Goal: Task Accomplishment & Management: Manage account settings

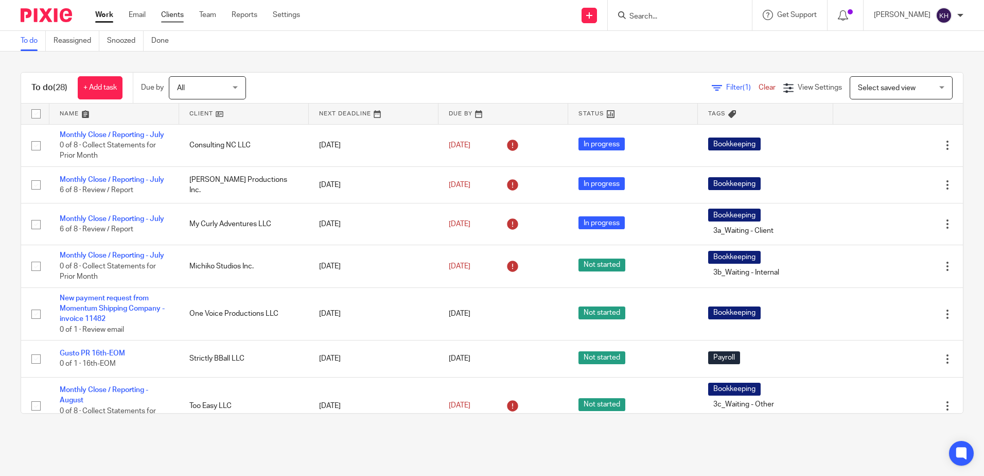
click at [180, 14] on link "Clients" at bounding box center [172, 15] width 23 height 10
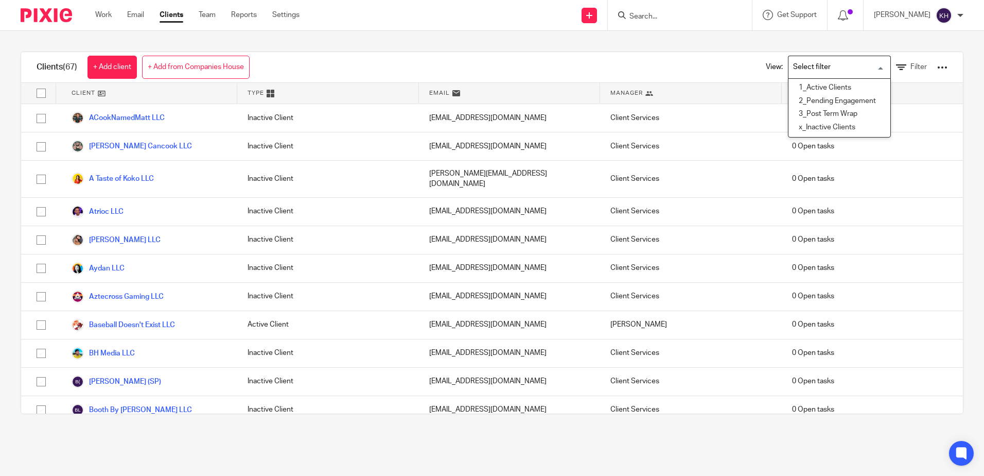
click at [792, 65] on input "Search for option" at bounding box center [836, 67] width 95 height 18
click at [802, 82] on li "1_Active Clients" at bounding box center [839, 87] width 102 height 13
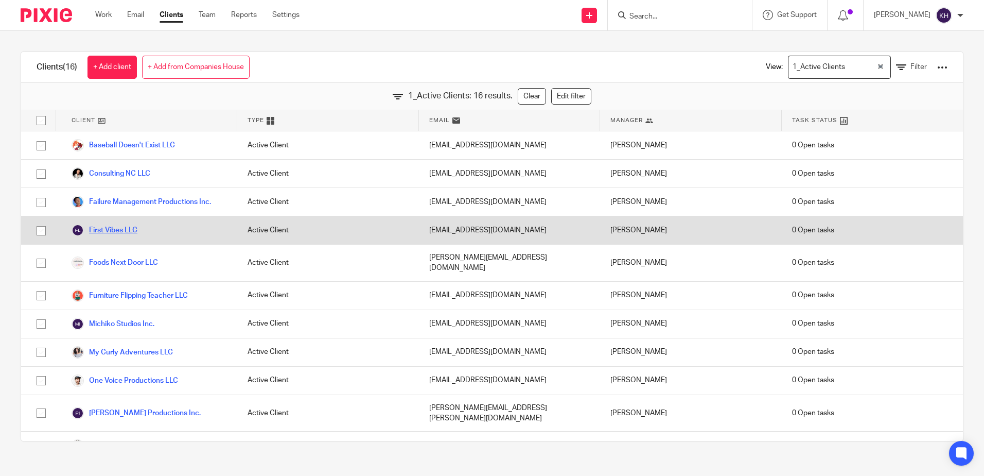
click at [126, 229] on link "First Vibes LLC" at bounding box center [105, 230] width 66 height 12
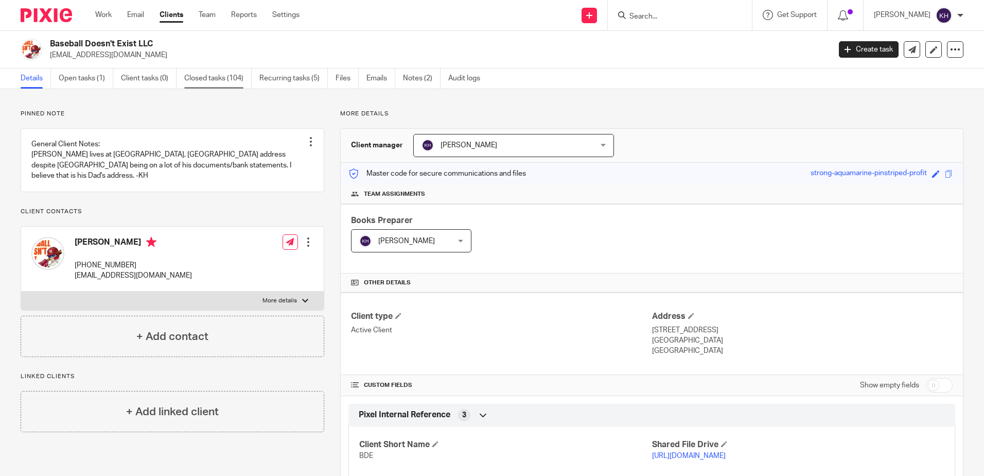
click at [234, 86] on link "Closed tasks (104)" at bounding box center [217, 78] width 67 height 20
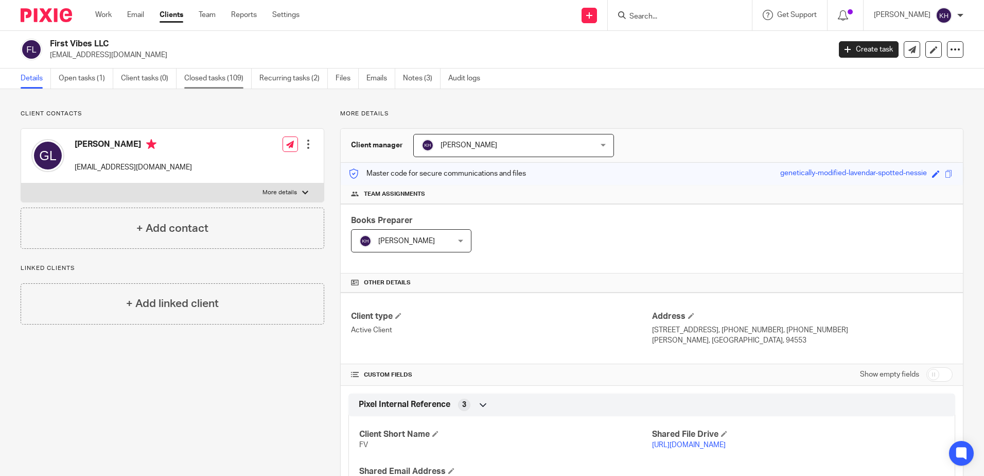
click at [234, 77] on link "Closed tasks (109)" at bounding box center [217, 78] width 67 height 20
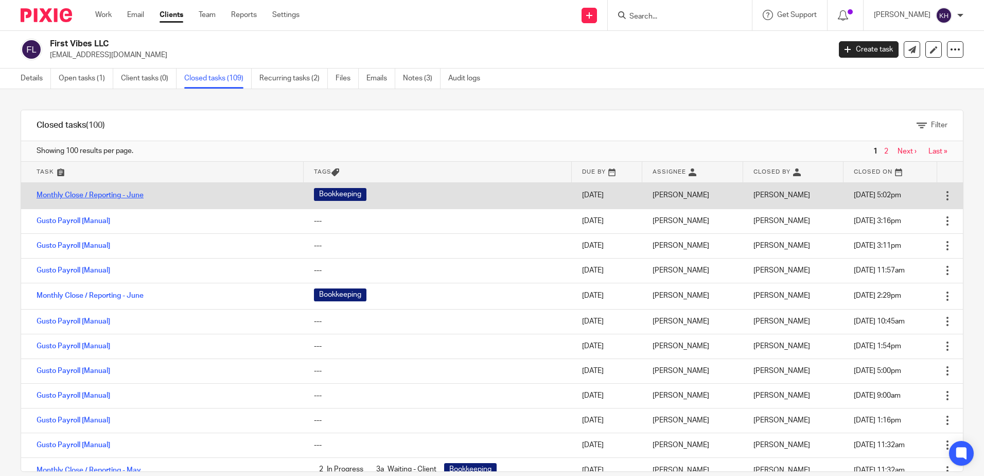
click at [117, 194] on link "Monthly Close / Reporting - June" at bounding box center [90, 194] width 107 height 7
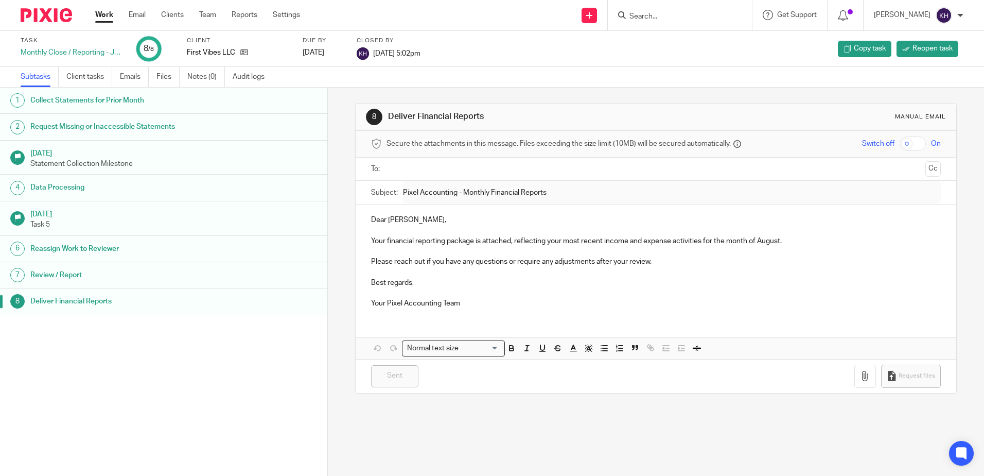
click at [165, 106] on h1 "Collect Statements for Prior Month" at bounding box center [125, 100] width 191 height 15
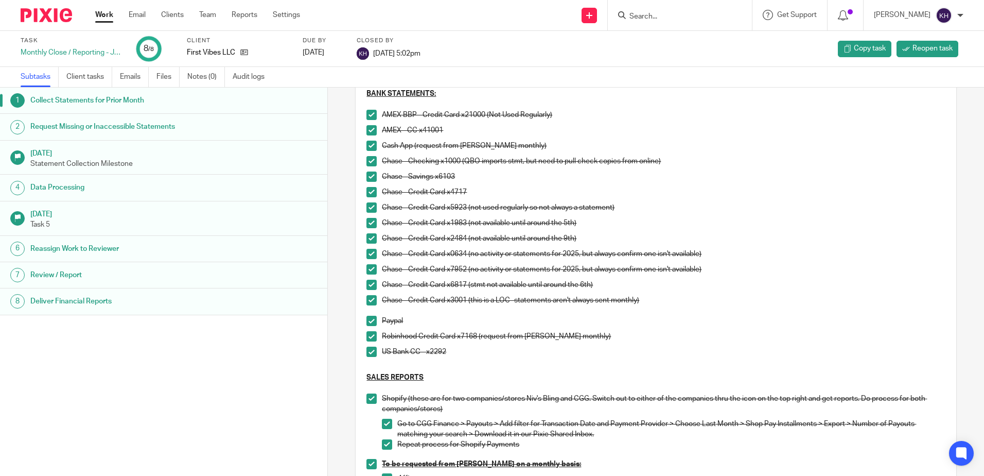
scroll to position [186, 0]
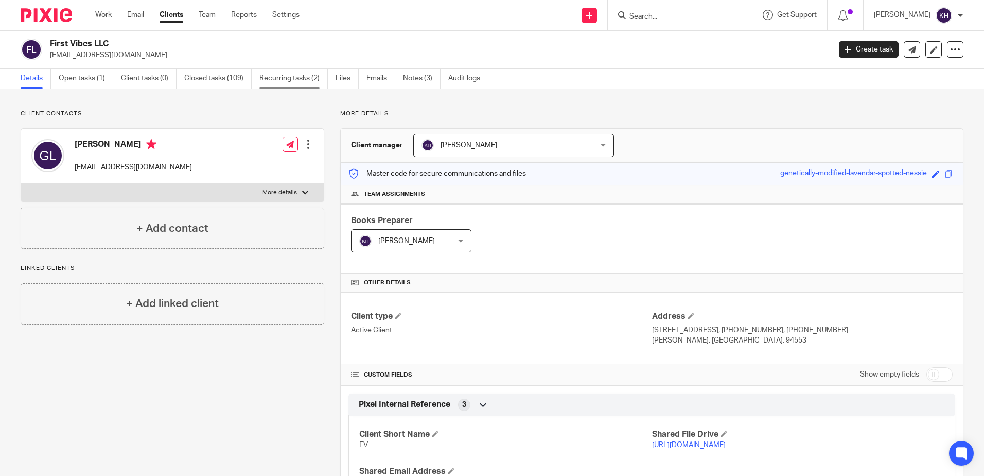
click at [309, 77] on link "Recurring tasks (2)" at bounding box center [293, 78] width 68 height 20
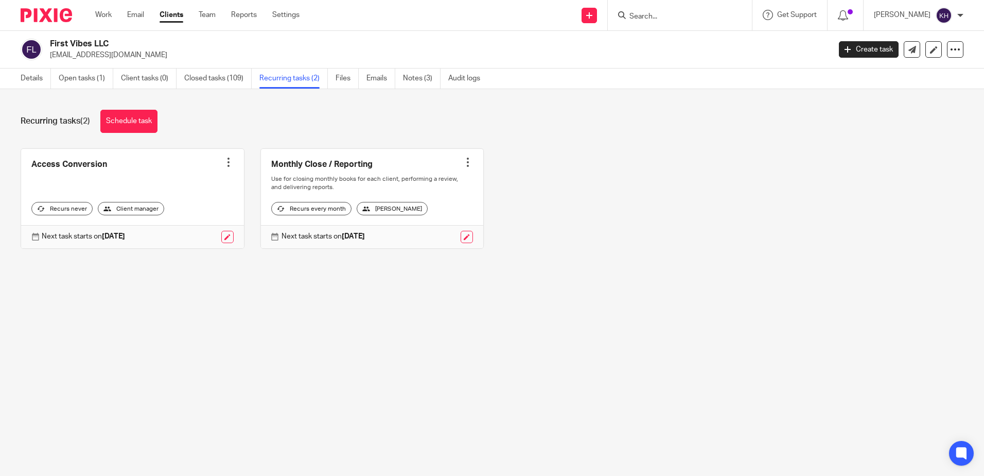
click at [464, 159] on div at bounding box center [468, 162] width 10 height 10
click at [518, 165] on div "Access Conversion Create task Clone template Recalculate schedule Cancel schedu…" at bounding box center [484, 206] width 959 height 116
click at [416, 187] on link at bounding box center [372, 198] width 223 height 99
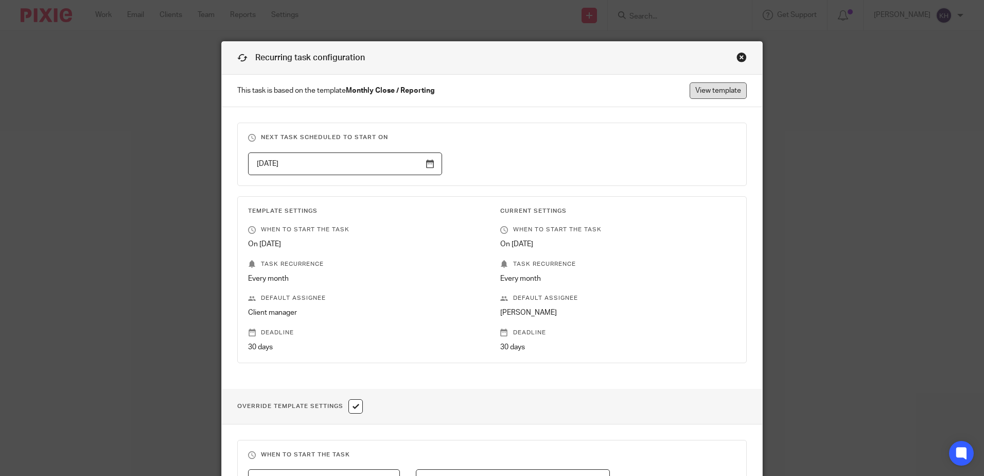
click at [708, 96] on link "View template" at bounding box center [718, 90] width 57 height 16
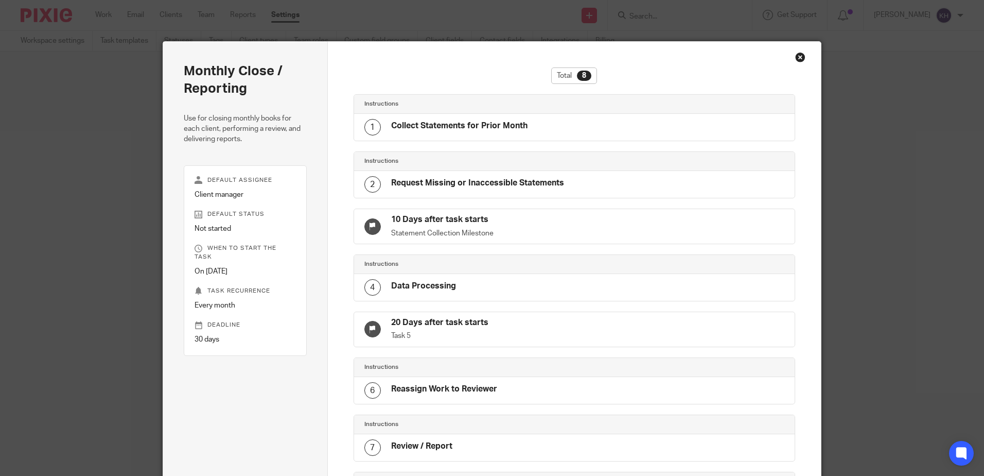
click at [433, 129] on h4 "Collect Statements for Prior Month" at bounding box center [459, 125] width 136 height 11
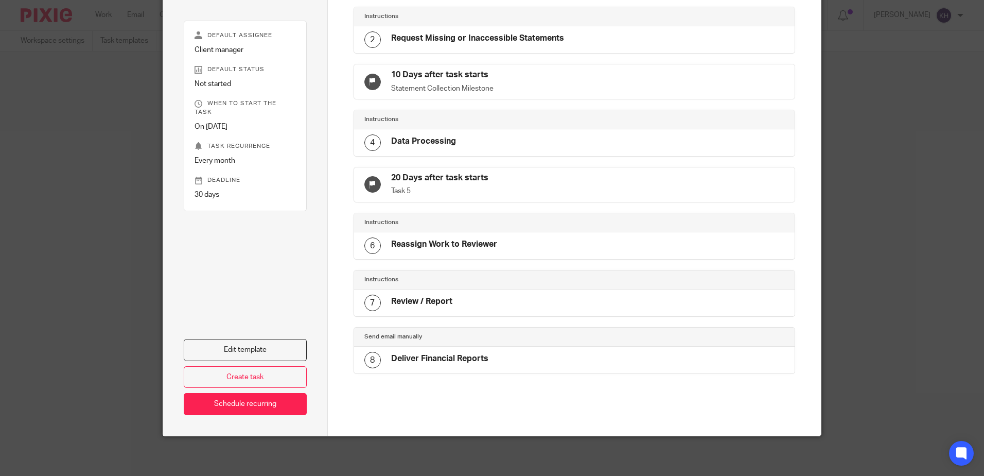
scroll to position [146, 0]
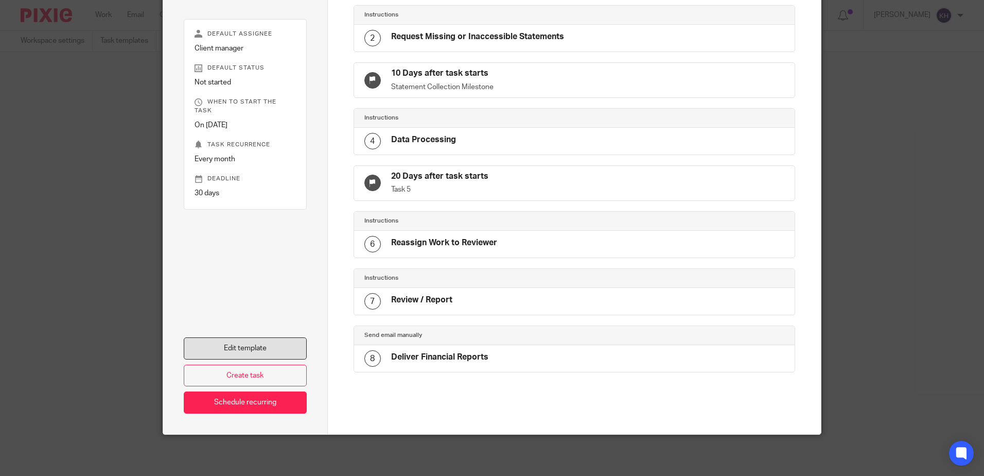
click at [233, 343] on link "Edit template" at bounding box center [245, 348] width 123 height 22
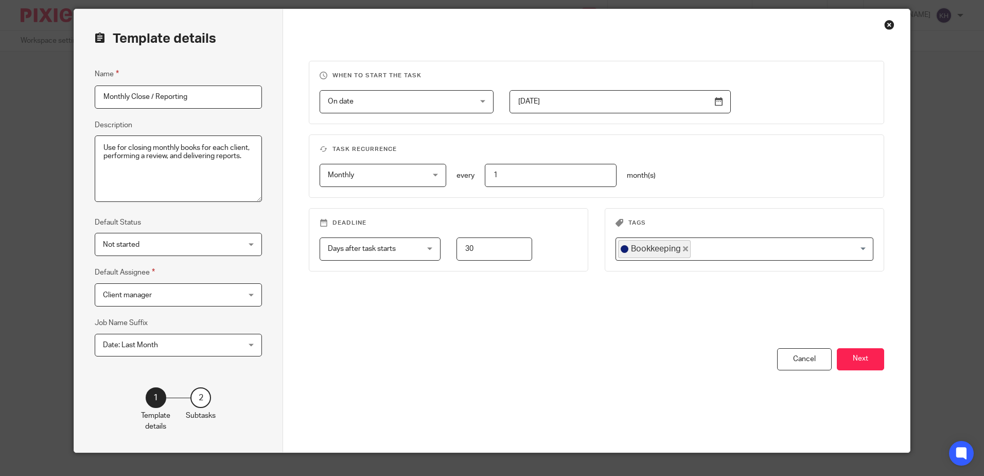
scroll to position [50, 0]
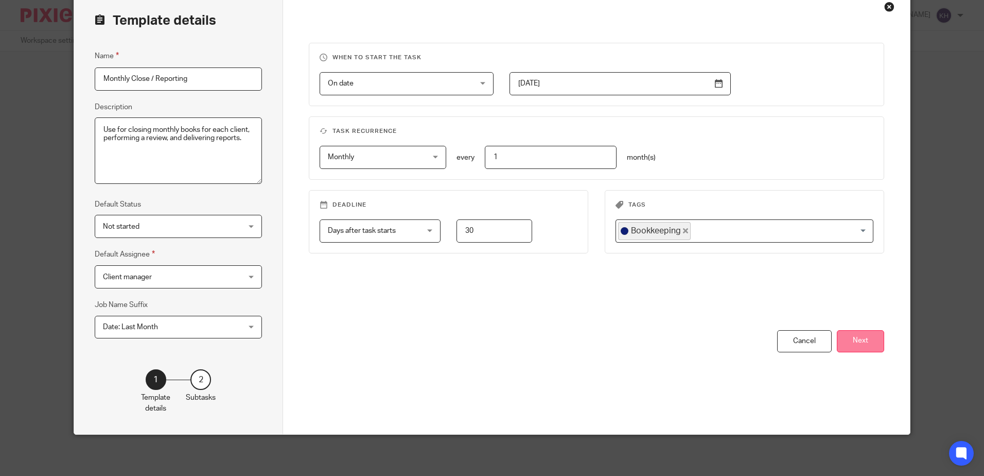
click at [858, 341] on button "Next" at bounding box center [860, 341] width 47 height 22
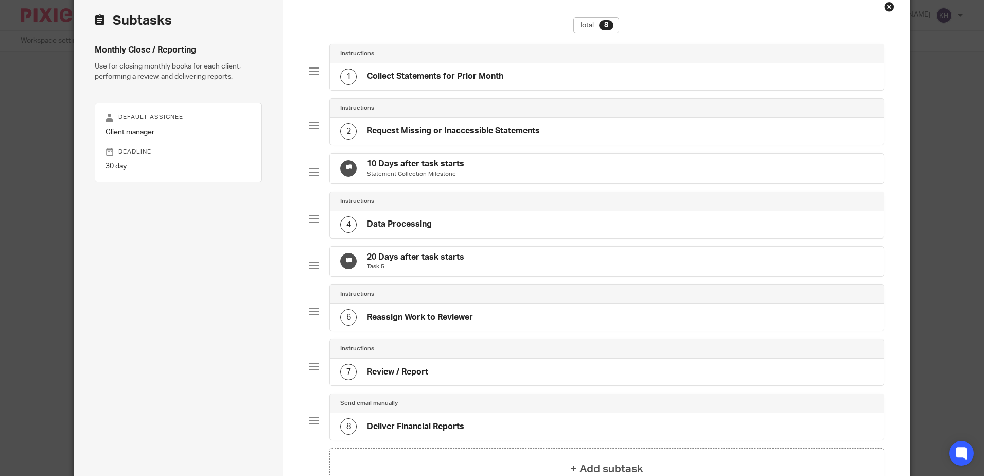
click at [462, 70] on div "1 Collect Statements for Prior Month" at bounding box center [421, 76] width 163 height 16
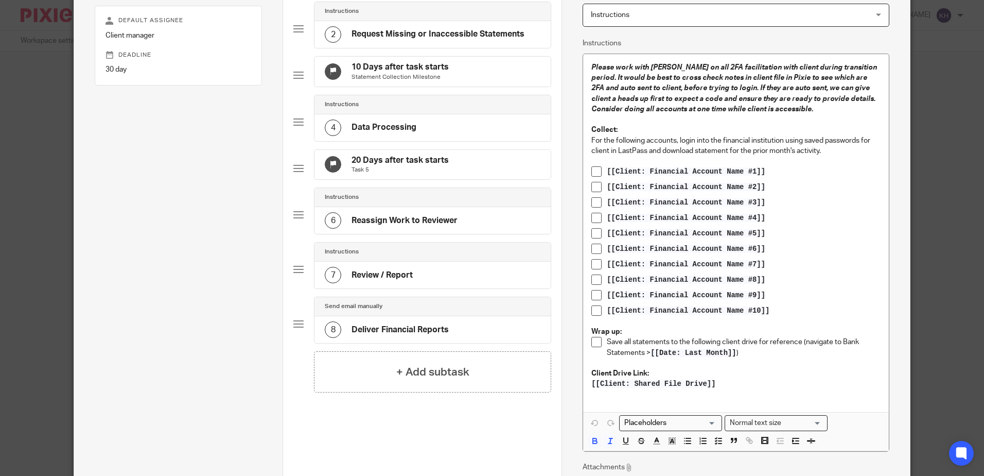
scroll to position [153, 0]
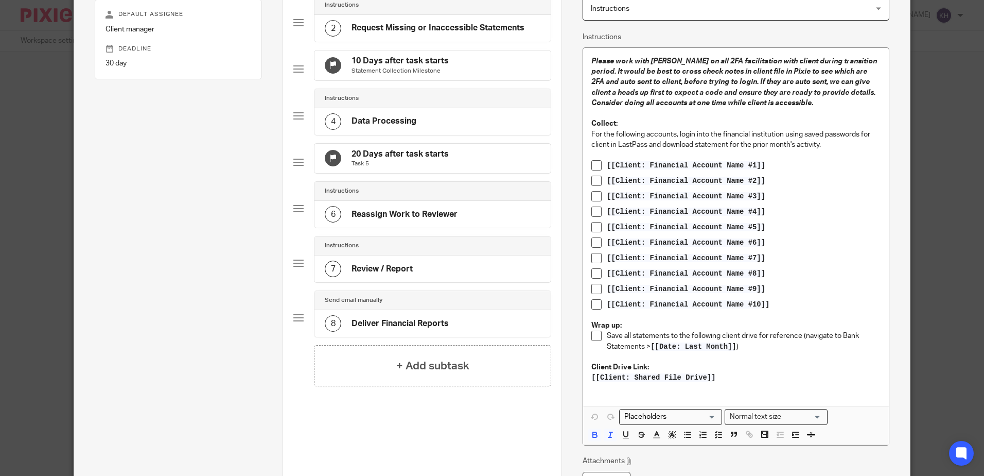
click at [749, 210] on span "[[Client: Financial Account Name #4]]" at bounding box center [686, 211] width 159 height 8
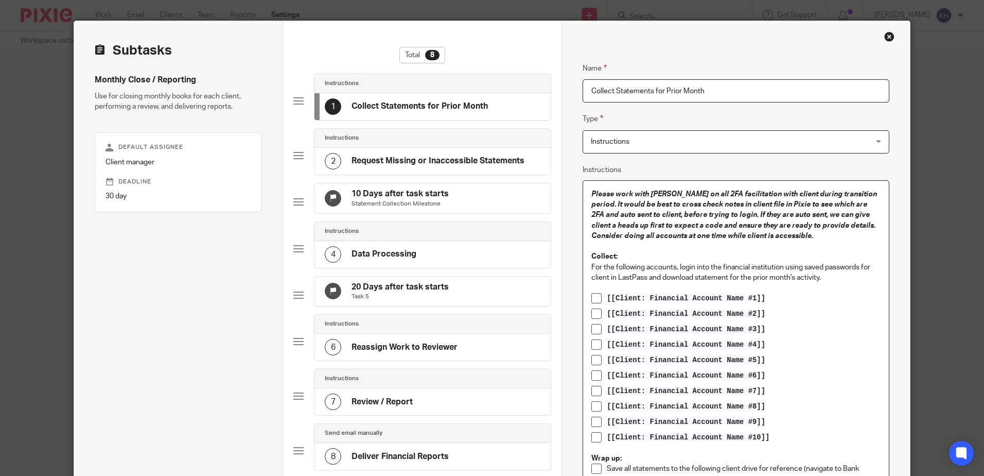
scroll to position [0, 0]
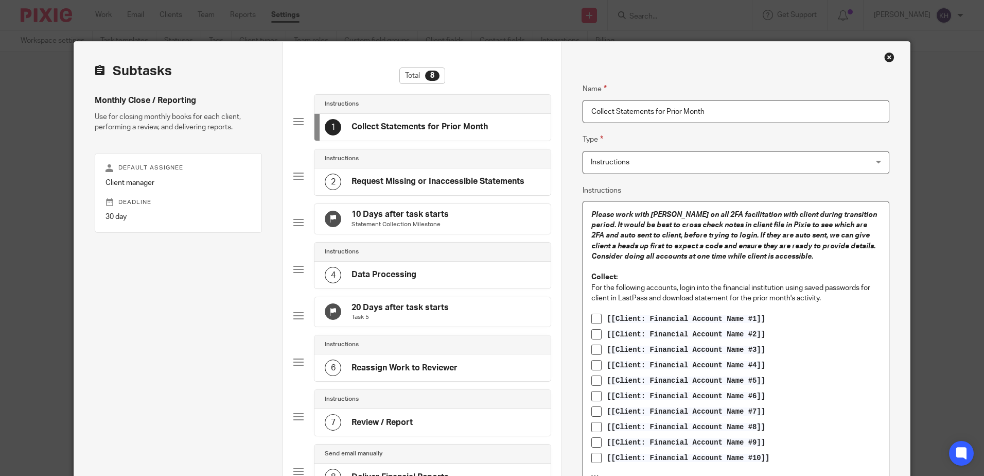
click at [887, 59] on div "Close this dialog window" at bounding box center [889, 57] width 10 height 10
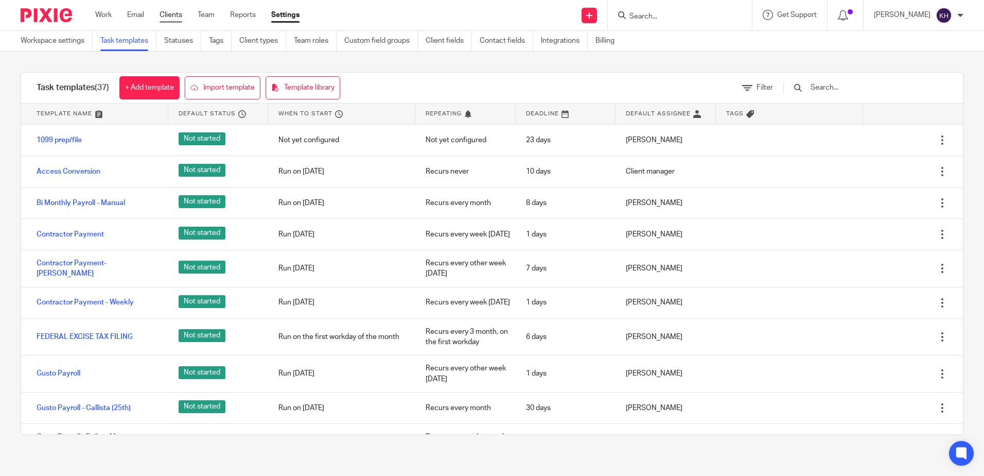
click at [173, 13] on link "Clients" at bounding box center [171, 15] width 23 height 10
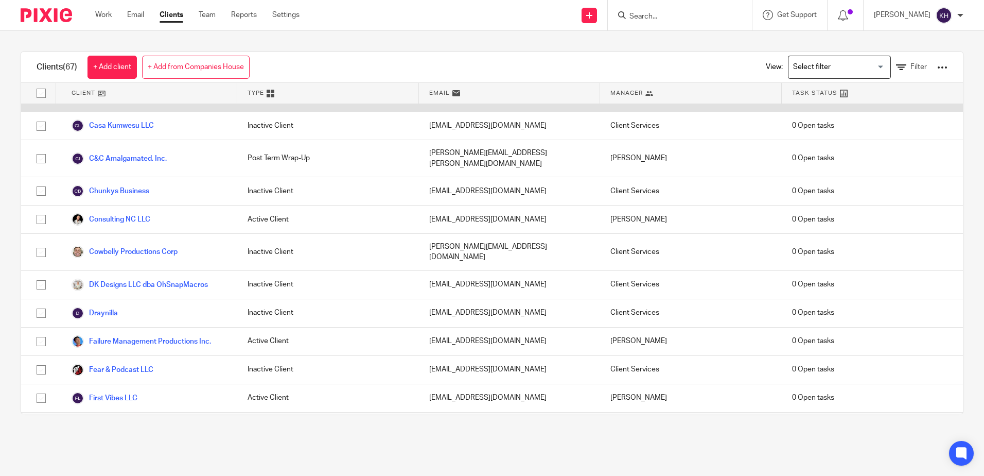
scroll to position [412, 0]
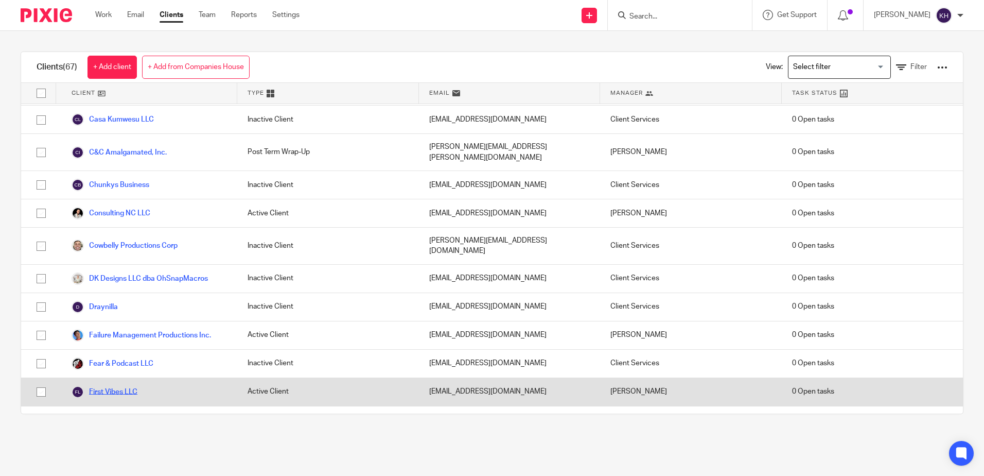
click at [122, 385] on link "First Vibes LLC" at bounding box center [105, 391] width 66 height 12
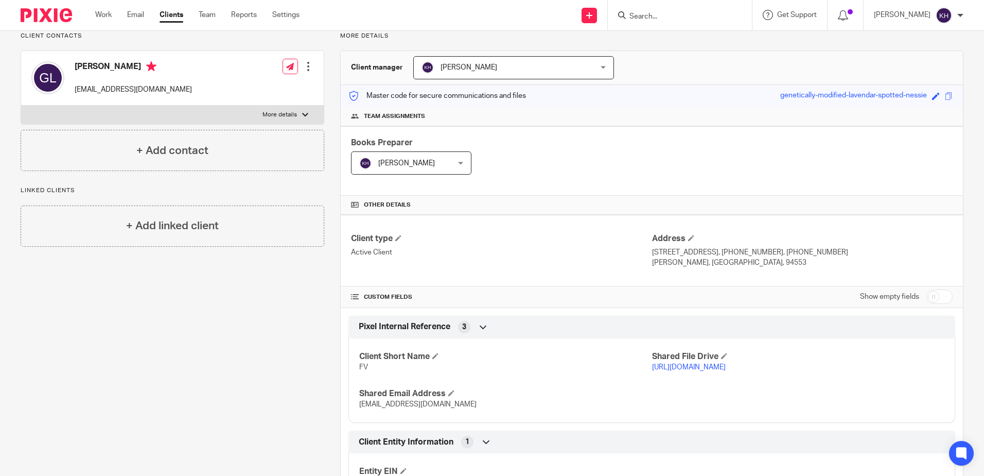
scroll to position [172, 0]
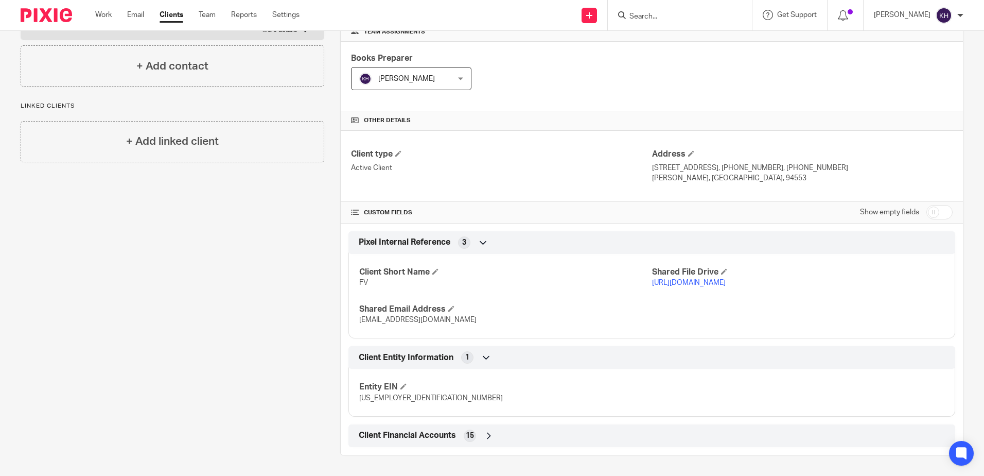
click at [482, 431] on div "Client Financial Accounts 15" at bounding box center [651, 435] width 591 height 17
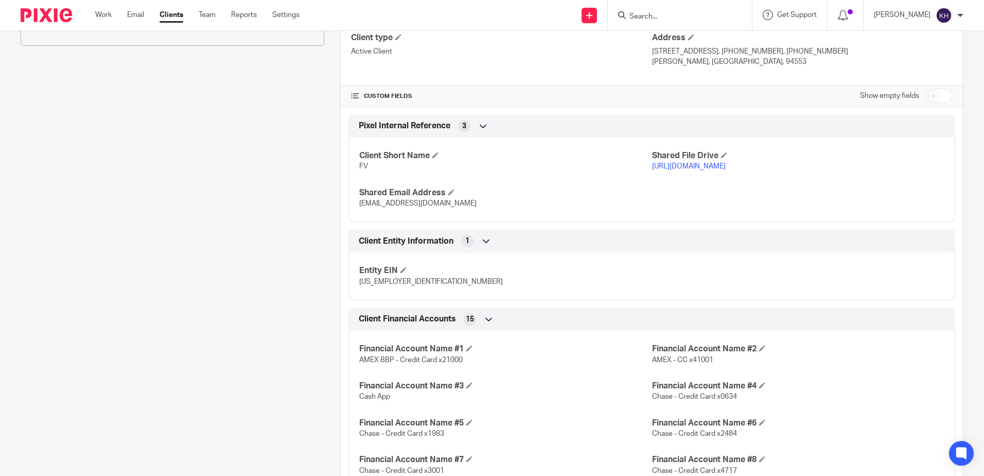
scroll to position [479, 0]
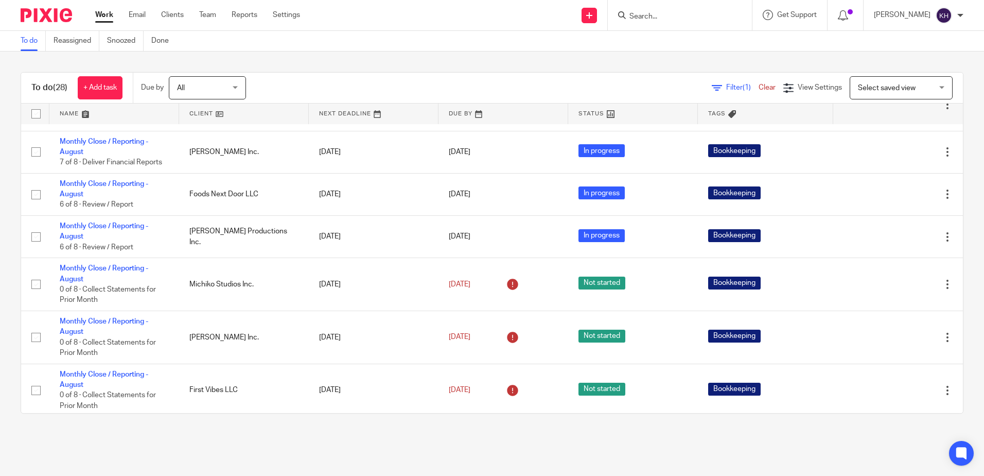
scroll to position [360, 0]
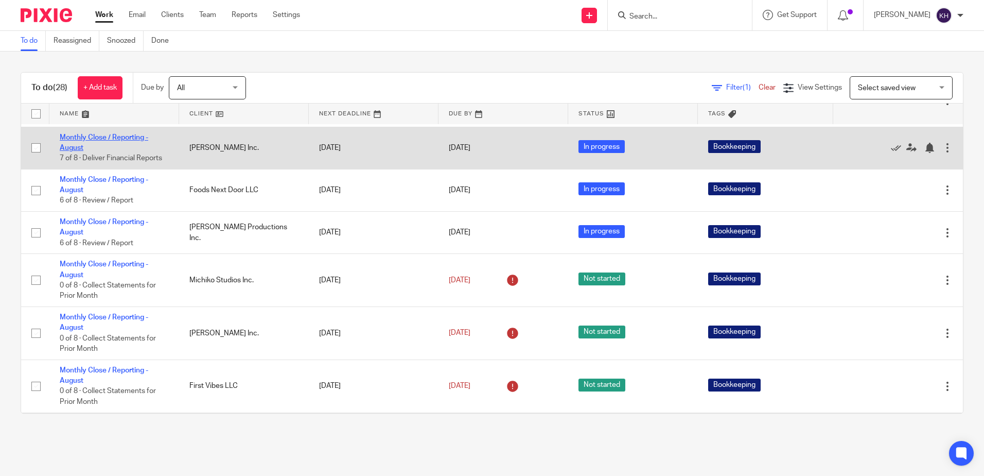
click at [114, 151] on link "Monthly Close / Reporting - August" at bounding box center [104, 142] width 89 height 17
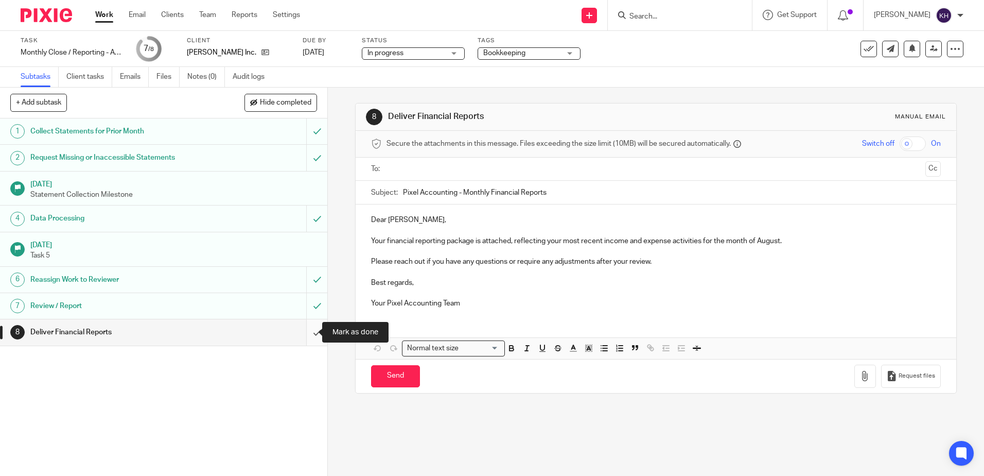
click at [307, 333] on input "submit" at bounding box center [163, 332] width 327 height 26
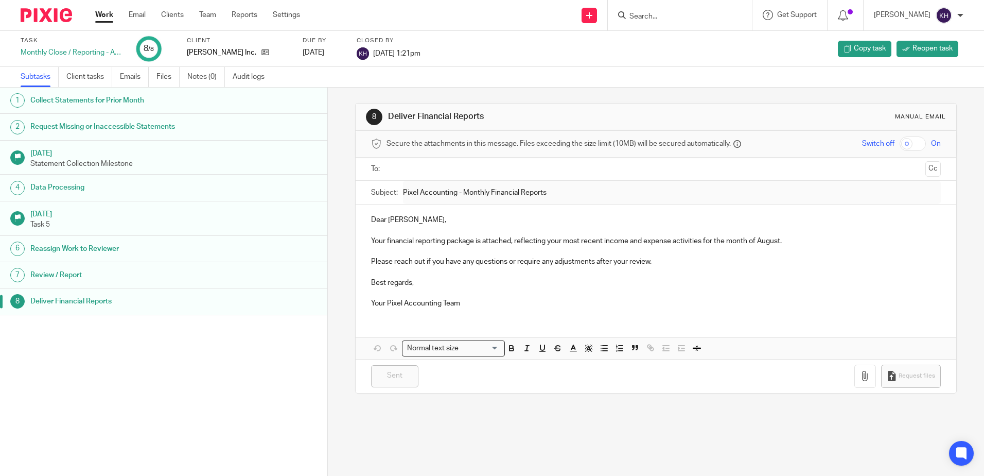
click at [102, 12] on link "Work" at bounding box center [104, 15] width 18 height 10
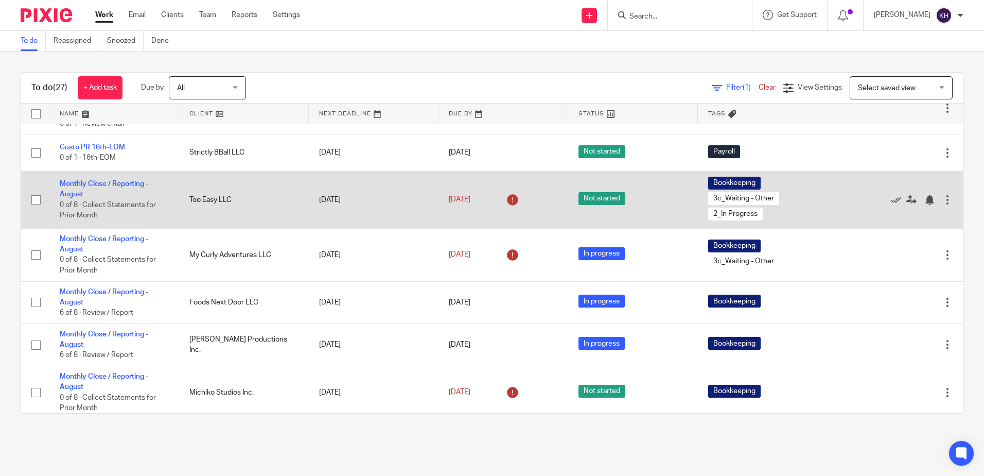
scroll to position [154, 0]
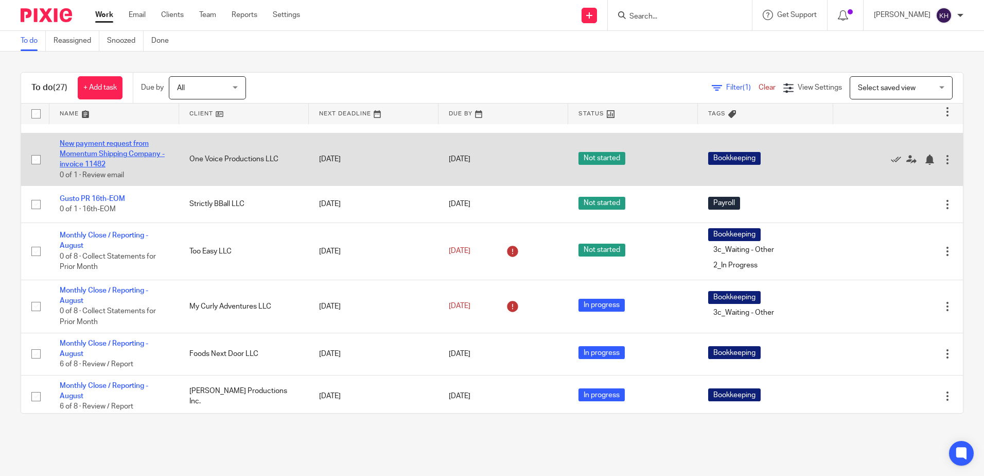
click at [122, 168] on link "New payment request from Momentum Shipping Company - invoice 11482" at bounding box center [112, 154] width 105 height 28
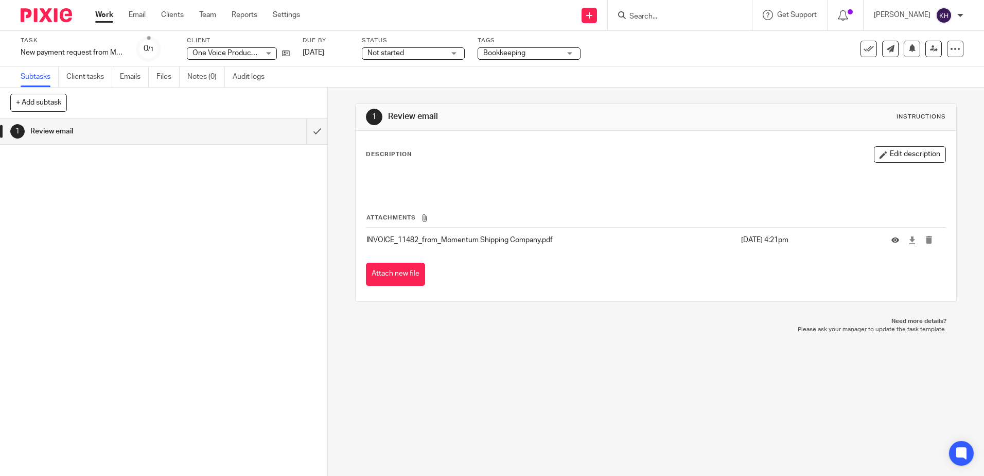
click p "INVOICE_11482_from_Momentum Shipping Company.pdf"
click button "Attach new file"
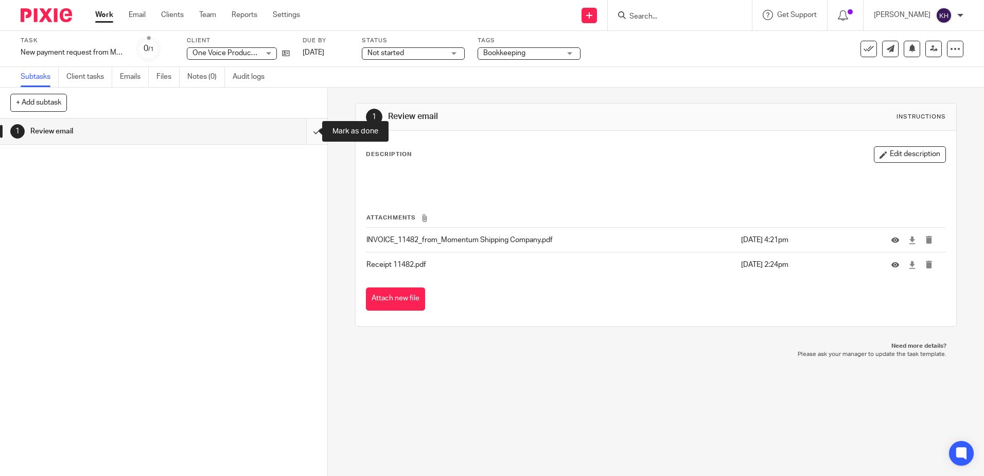
click at [304, 129] on input "submit" at bounding box center [163, 131] width 327 height 26
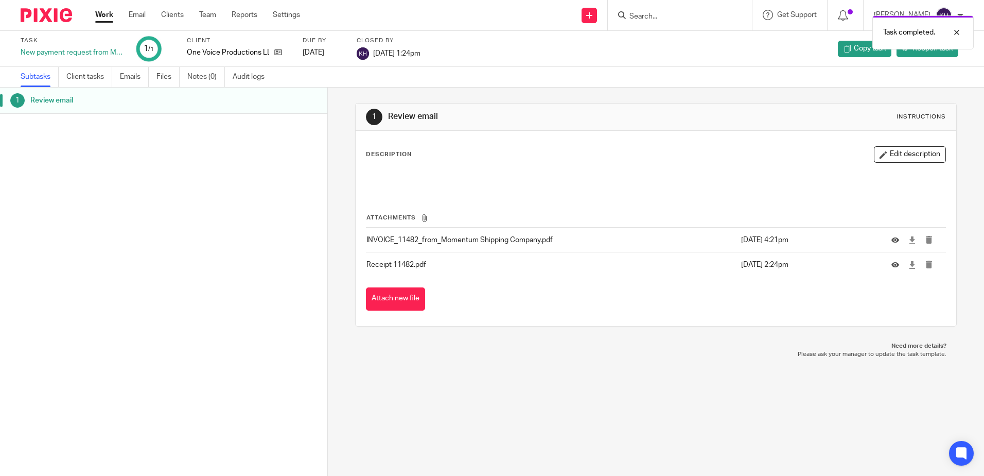
click at [102, 18] on link "Work" at bounding box center [104, 15] width 18 height 10
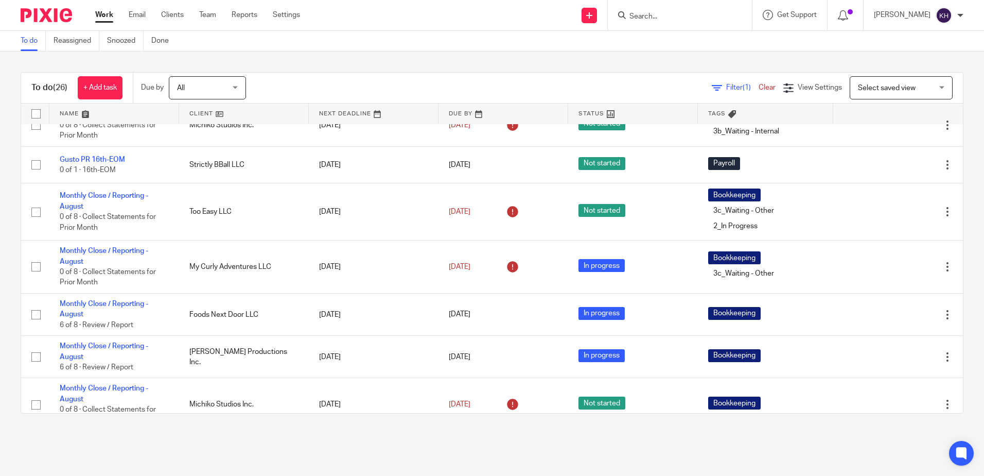
scroll to position [154, 0]
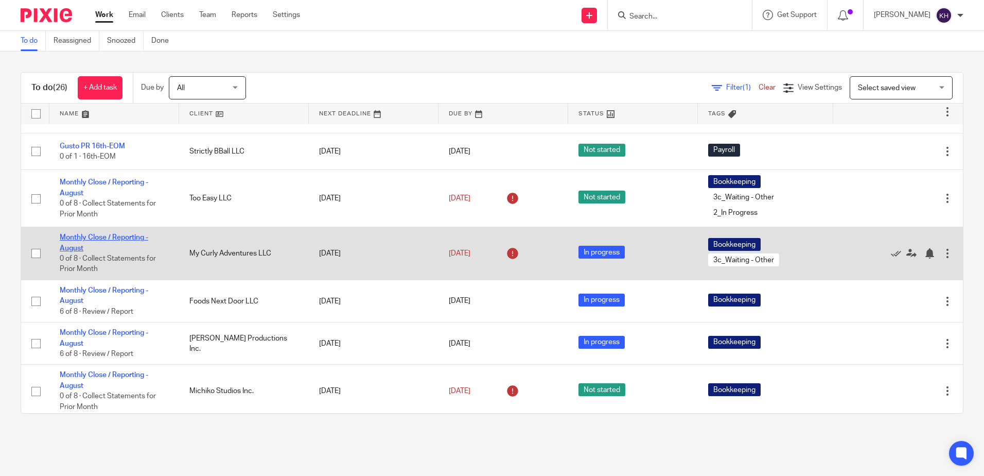
click at [141, 251] on link "Monthly Close / Reporting - August" at bounding box center [104, 242] width 89 height 17
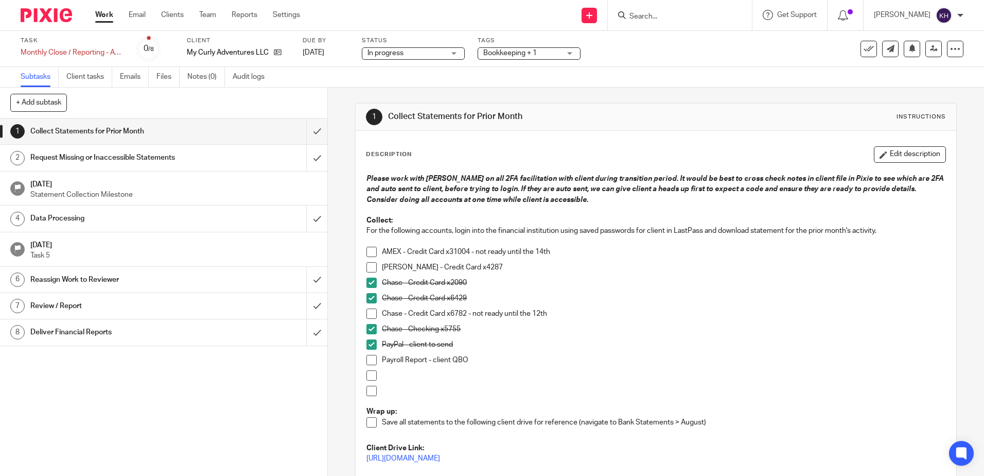
click at [369, 313] on span at bounding box center [371, 313] width 10 height 10
click at [366, 249] on span at bounding box center [371, 252] width 10 height 10
drag, startPoint x: 275, startPoint y: 54, endPoint x: 281, endPoint y: 85, distance: 32.5
click at [275, 54] on icon at bounding box center [278, 52] width 8 height 8
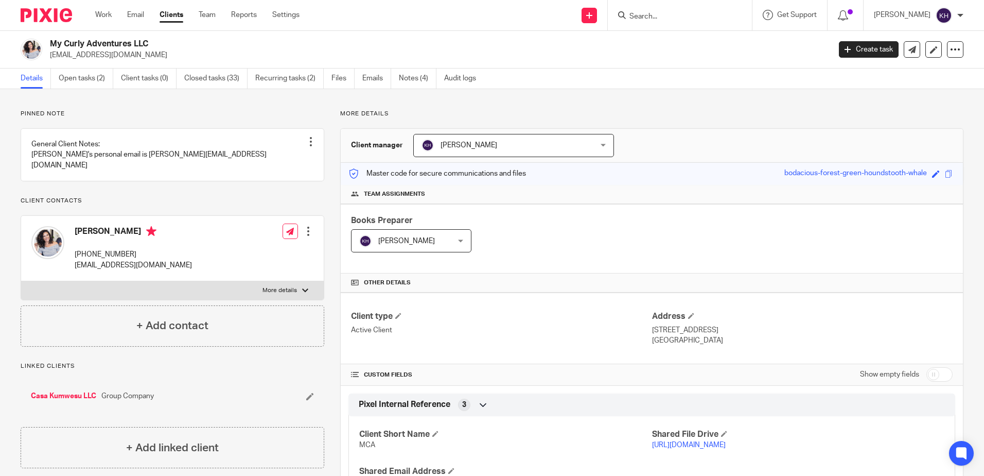
scroll to position [95, 0]
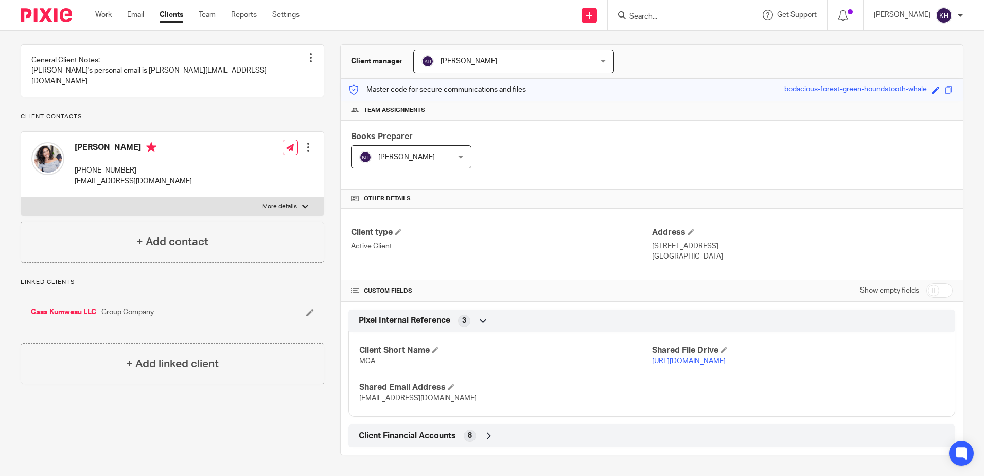
click at [488, 432] on icon at bounding box center [489, 435] width 10 height 10
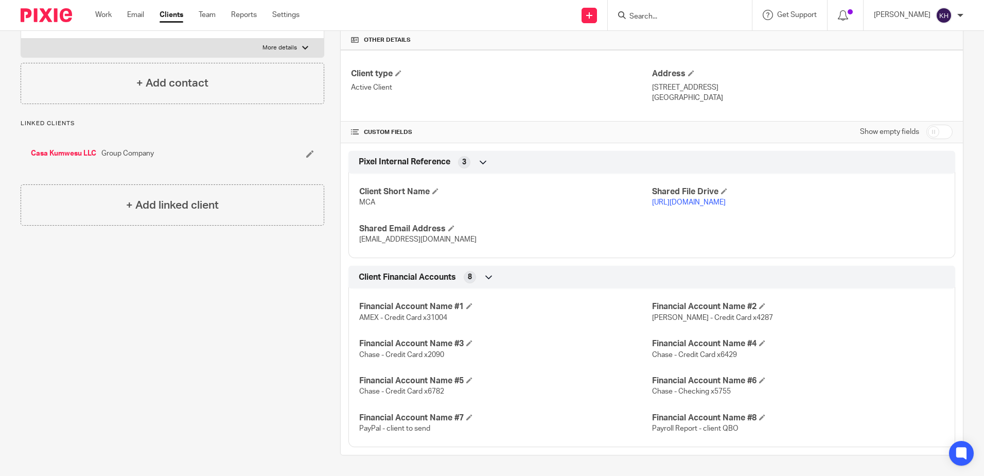
scroll to position [253, 0]
click at [760, 304] on span at bounding box center [762, 306] width 6 height 6
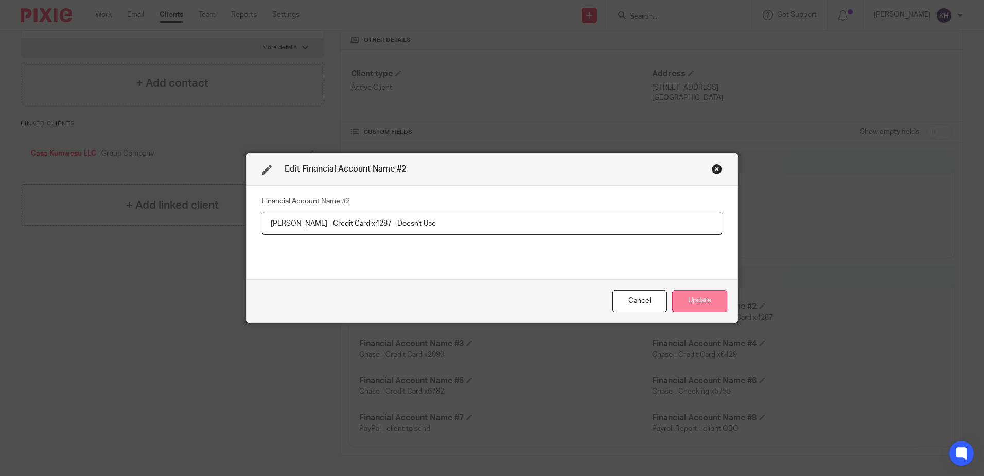
type input "[PERSON_NAME] - Credit Card x4287 - Doesn't Use"
click at [689, 302] on button "Update" at bounding box center [699, 301] width 55 height 22
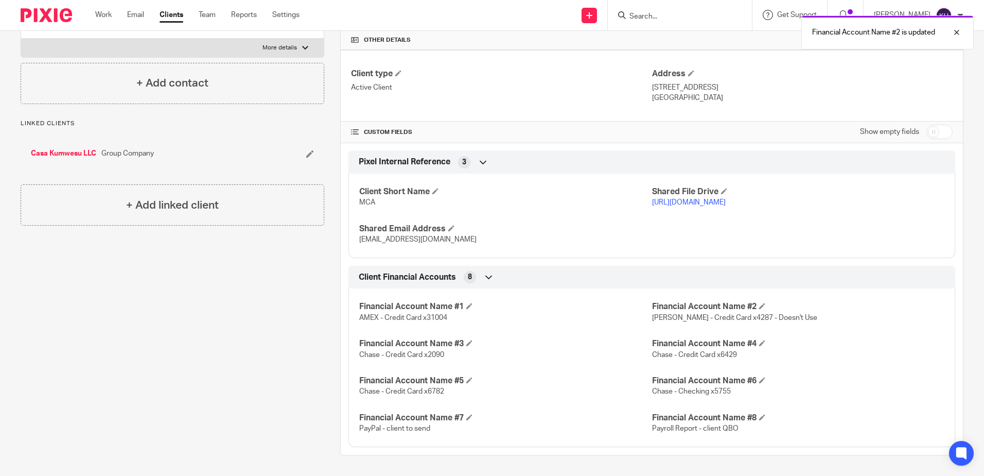
scroll to position [0, 0]
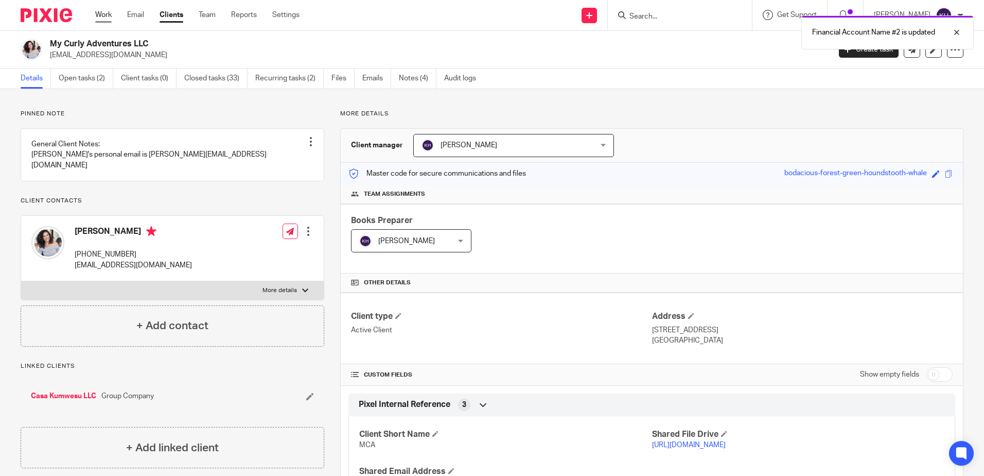
click at [97, 16] on link "Work" at bounding box center [103, 15] width 16 height 10
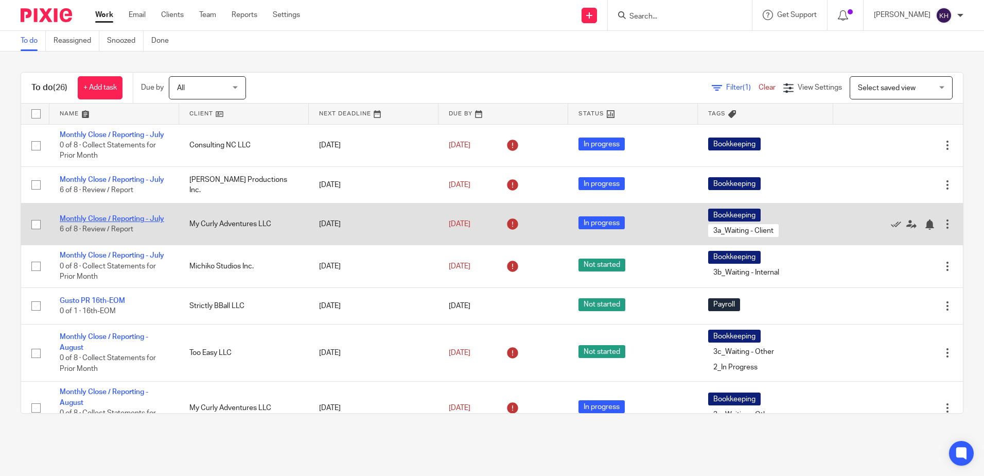
click at [107, 222] on link "Monthly Close / Reporting - July" at bounding box center [112, 218] width 104 height 7
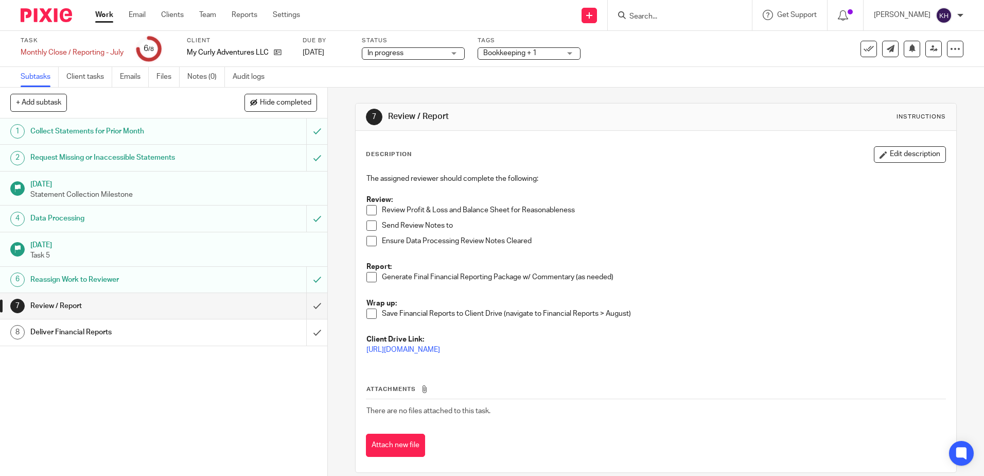
click at [238, 133] on div "Collect Statements for Prior Month" at bounding box center [163, 131] width 266 height 15
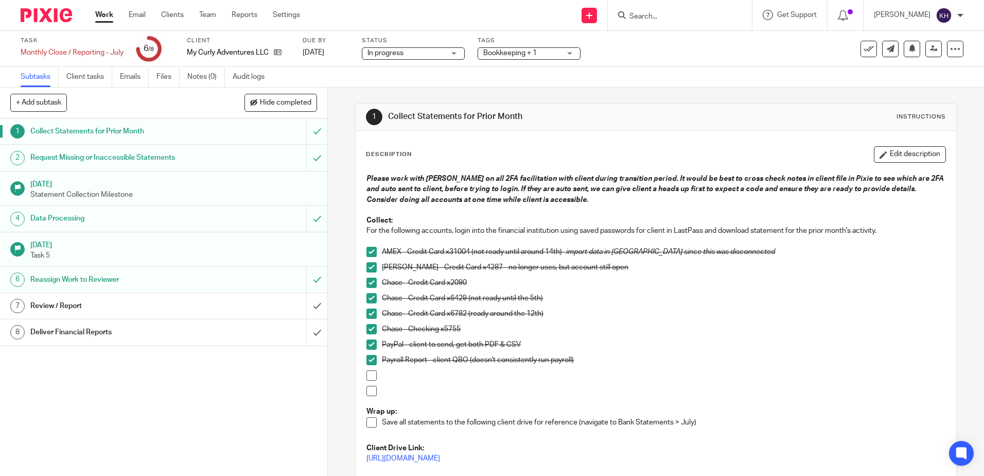
click at [109, 15] on link "Work" at bounding box center [104, 15] width 18 height 10
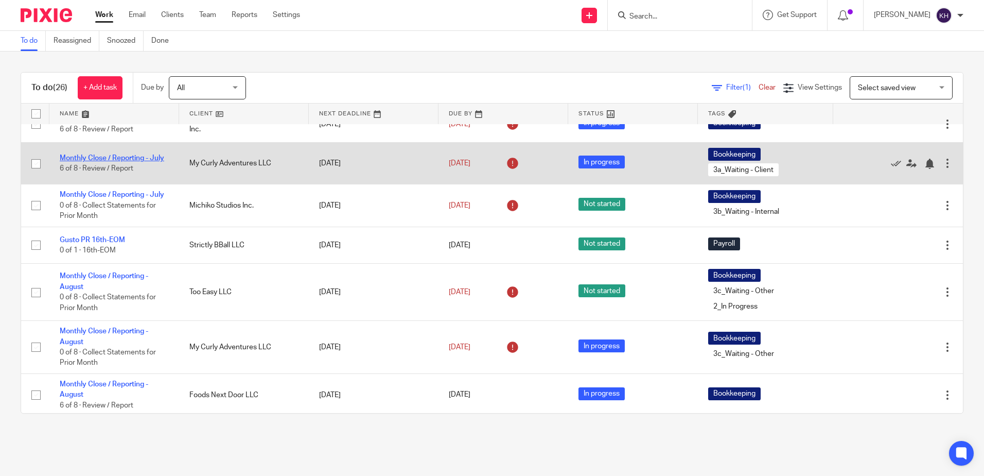
scroll to position [154, 0]
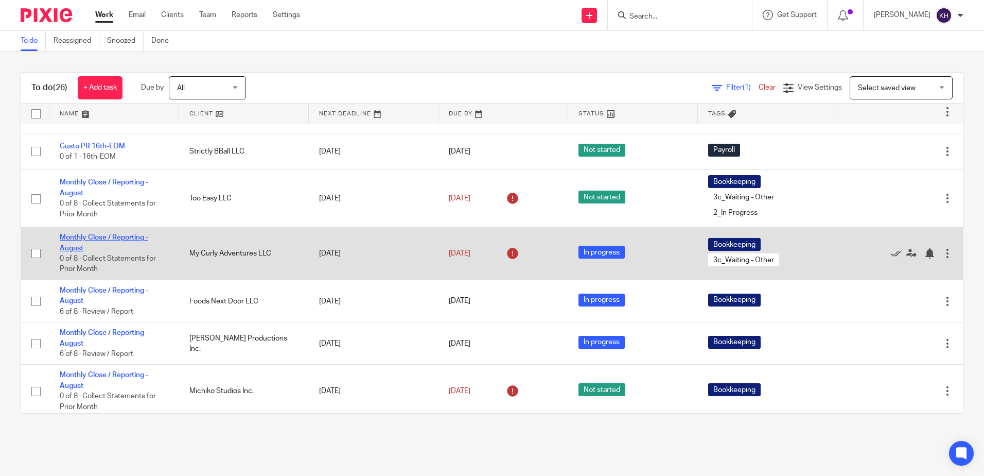
click at [106, 251] on link "Monthly Close / Reporting - August" at bounding box center [104, 242] width 89 height 17
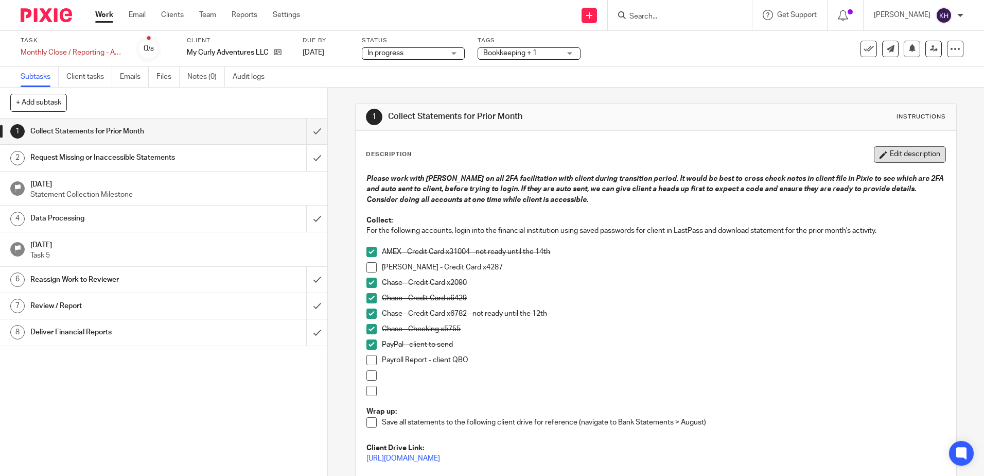
click at [912, 154] on button "Edit description" at bounding box center [910, 154] width 72 height 16
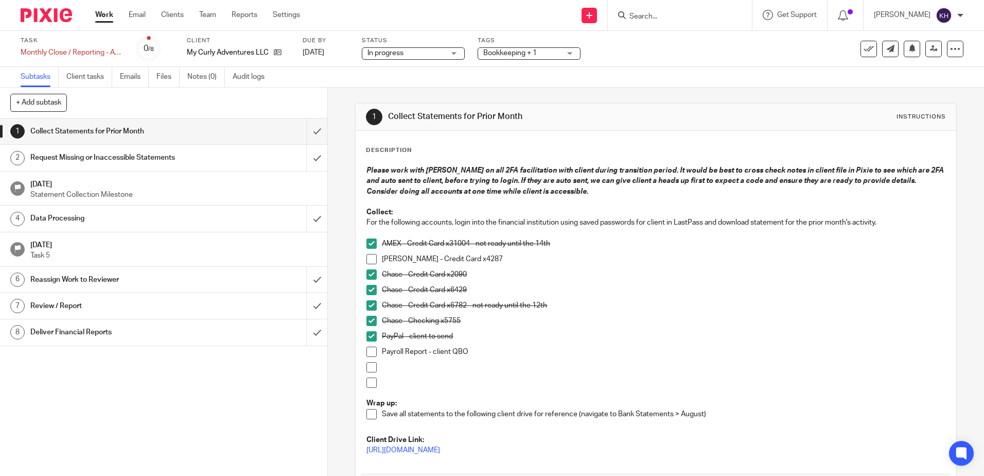
click at [489, 256] on p "Barclay - Credit Card x4287" at bounding box center [663, 259] width 563 height 10
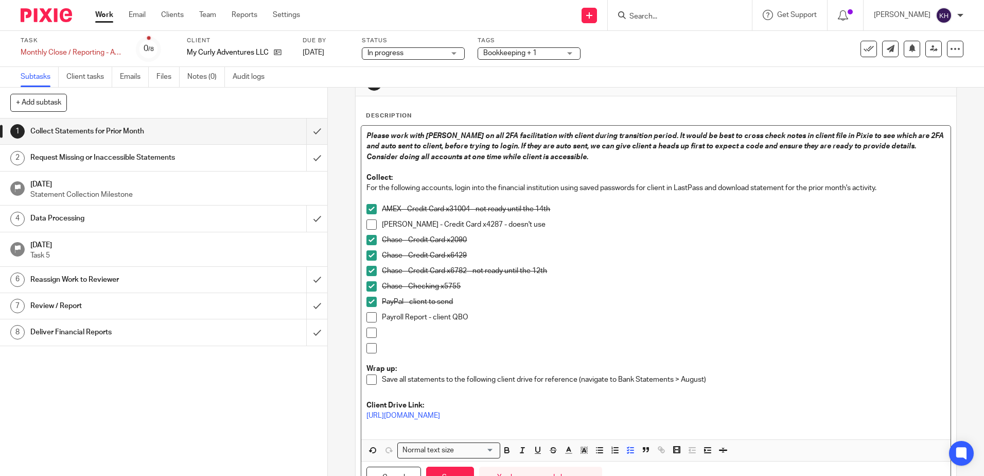
scroll to position [84, 0]
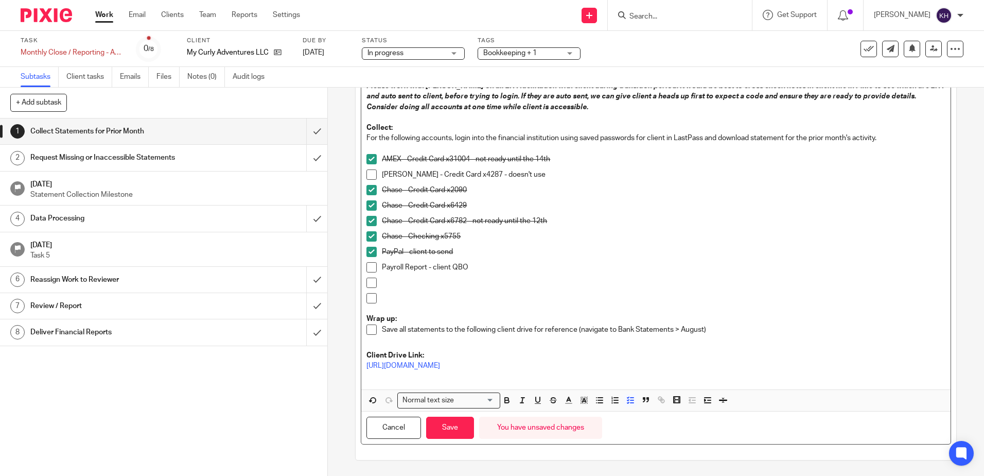
click at [489, 269] on p "Payroll Report - client QBO" at bounding box center [663, 267] width 563 height 10
click at [460, 430] on button "Save" at bounding box center [450, 427] width 48 height 22
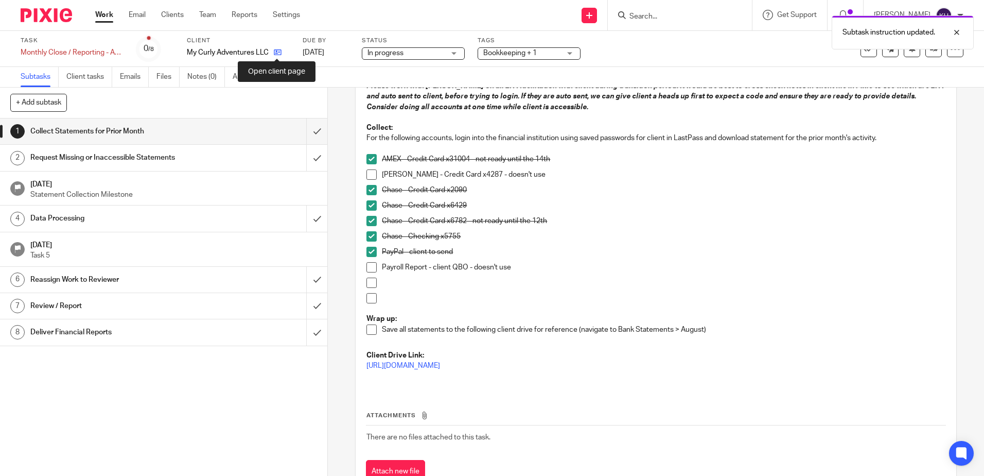
click at [277, 55] on icon at bounding box center [278, 52] width 8 height 8
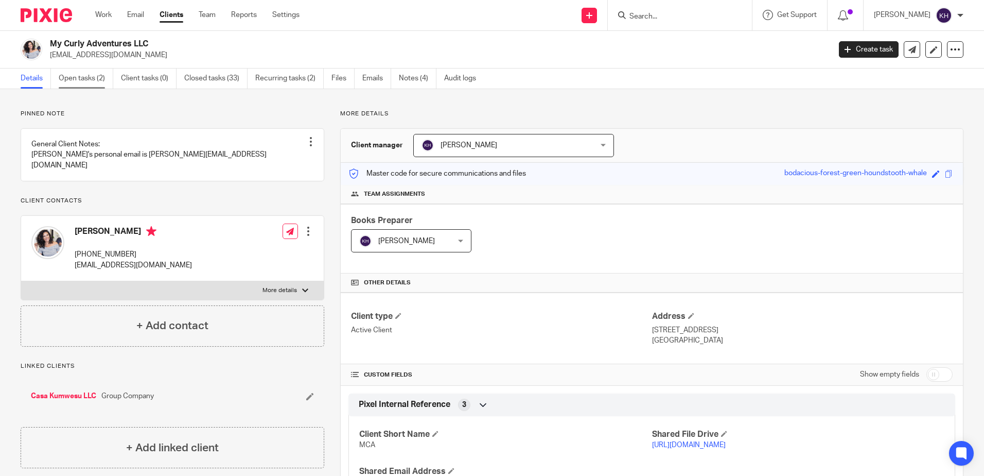
click at [76, 76] on link "Open tasks (2)" at bounding box center [86, 78] width 55 height 20
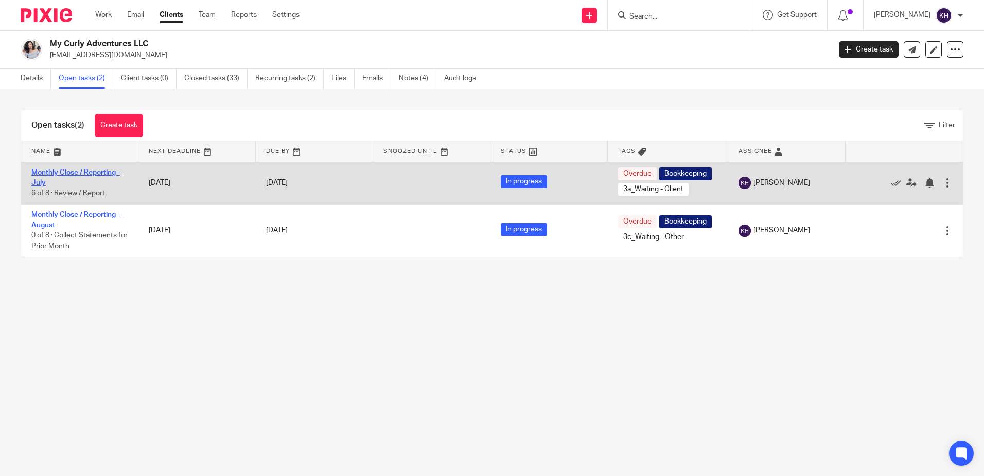
click at [83, 170] on link "Monthly Close / Reporting - July" at bounding box center [75, 177] width 89 height 17
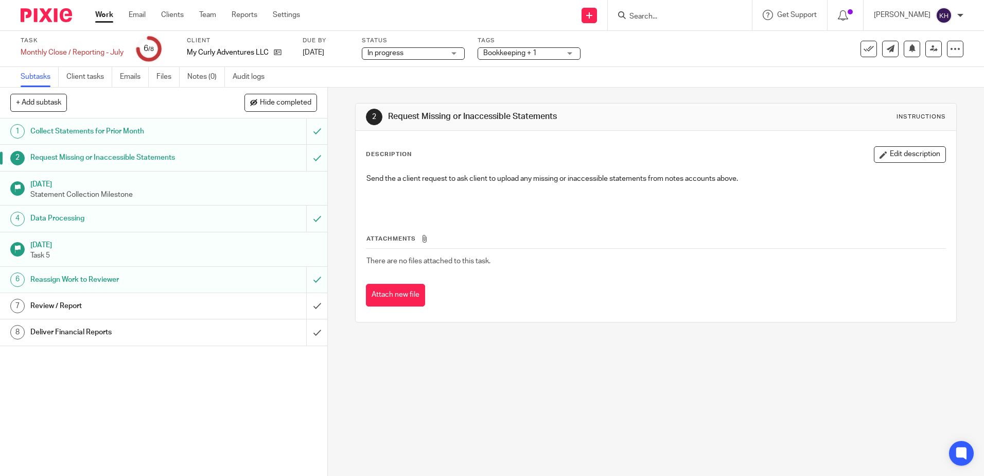
click at [151, 135] on h1 "Collect Statements for Prior Month" at bounding box center [118, 131] width 177 height 15
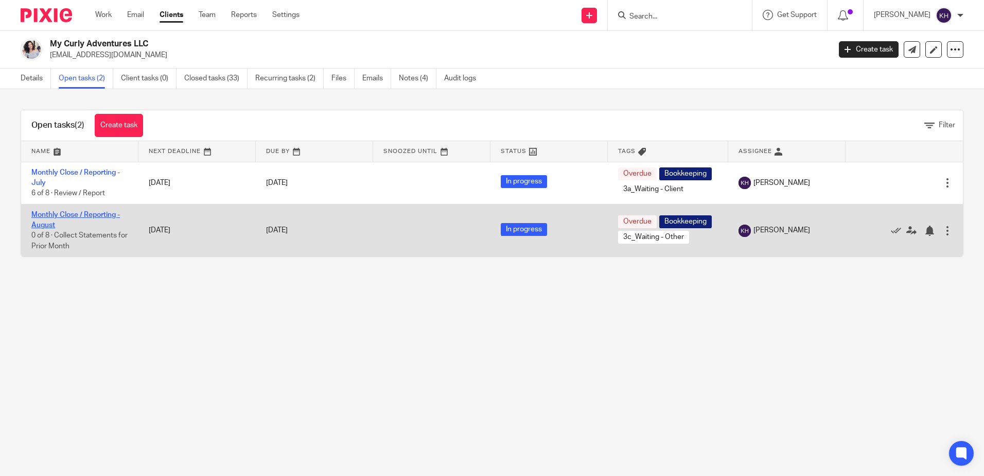
click at [101, 217] on link "Monthly Close / Reporting - August" at bounding box center [75, 219] width 89 height 17
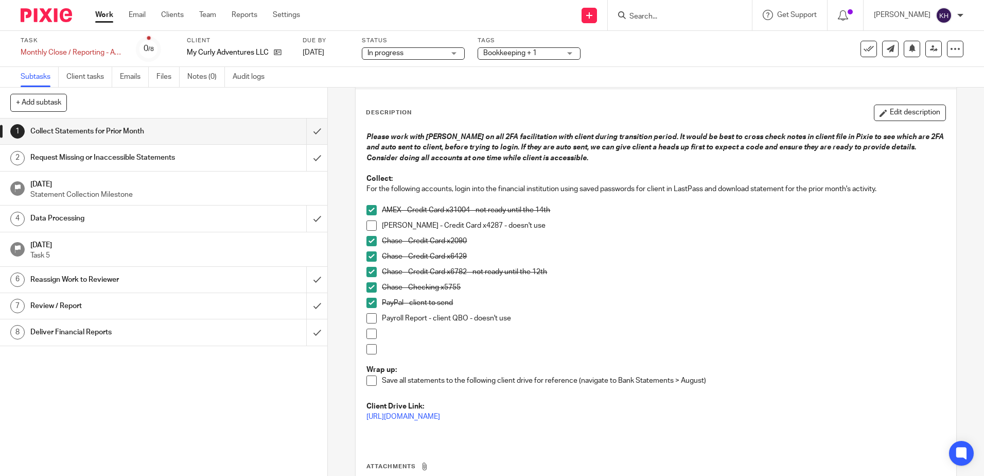
scroll to position [103, 0]
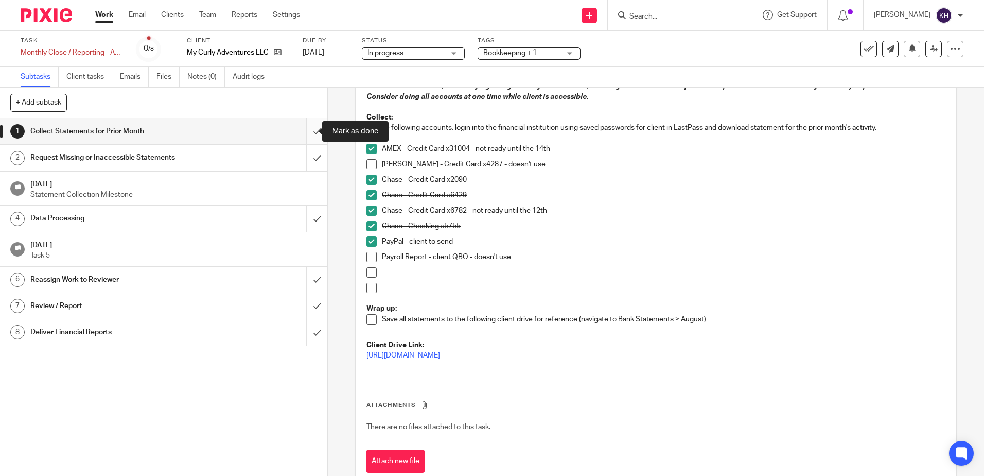
click at [305, 130] on input "submit" at bounding box center [163, 131] width 327 height 26
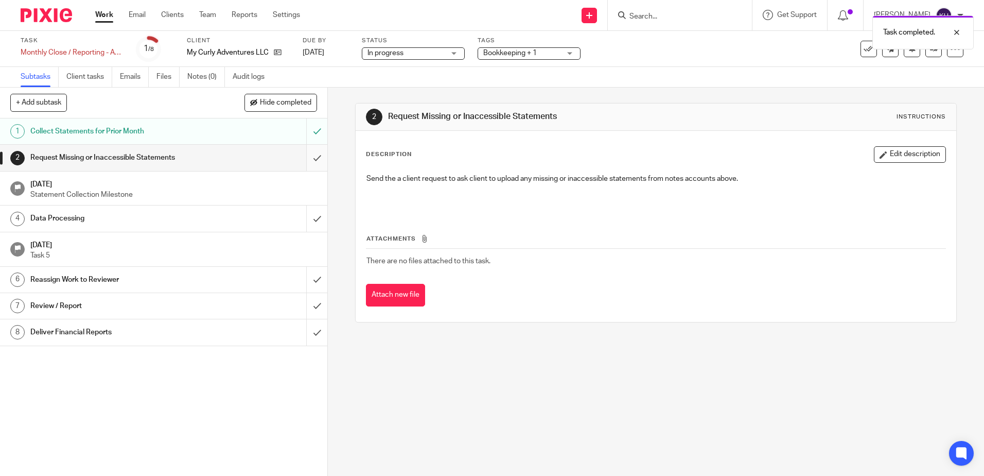
click at [304, 158] on input "submit" at bounding box center [163, 158] width 327 height 26
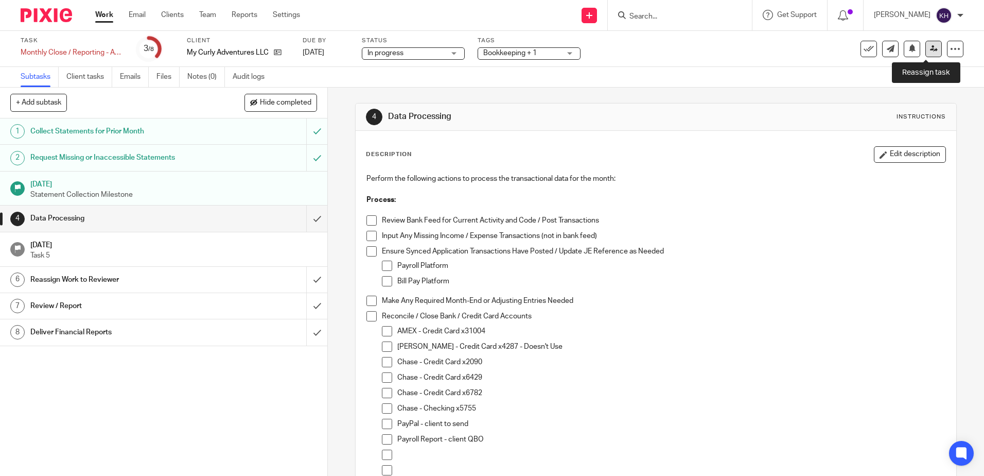
click at [930, 50] on icon at bounding box center [934, 49] width 8 height 8
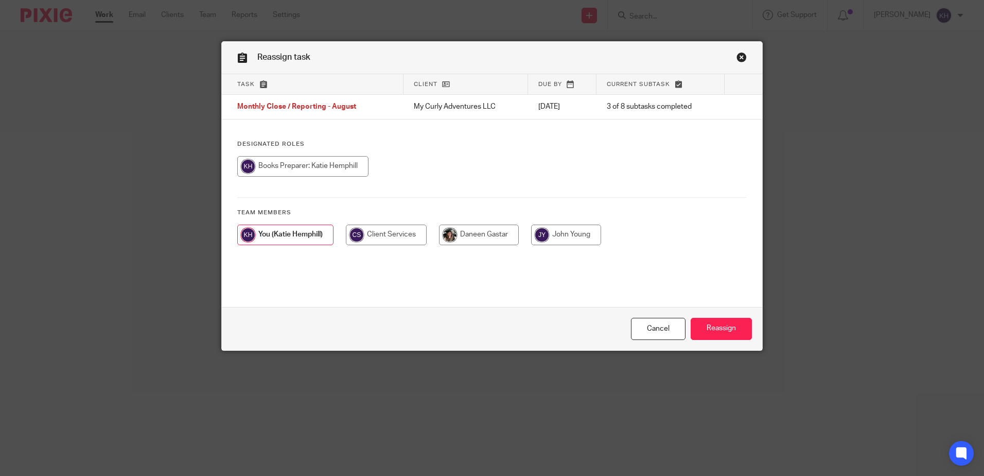
click at [469, 240] on input "radio" at bounding box center [479, 234] width 80 height 21
radio input "true"
click at [718, 328] on input "Reassign" at bounding box center [721, 329] width 61 height 22
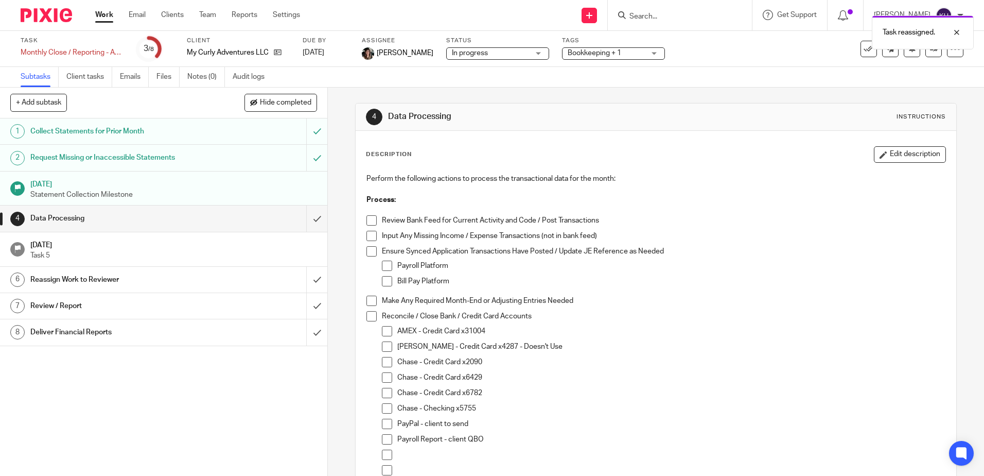
click at [103, 14] on link "Work" at bounding box center [104, 15] width 18 height 10
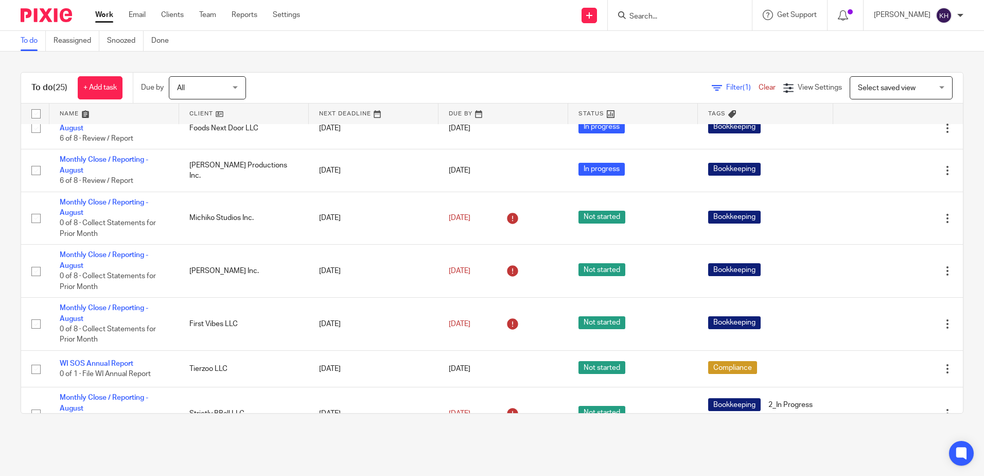
scroll to position [412, 0]
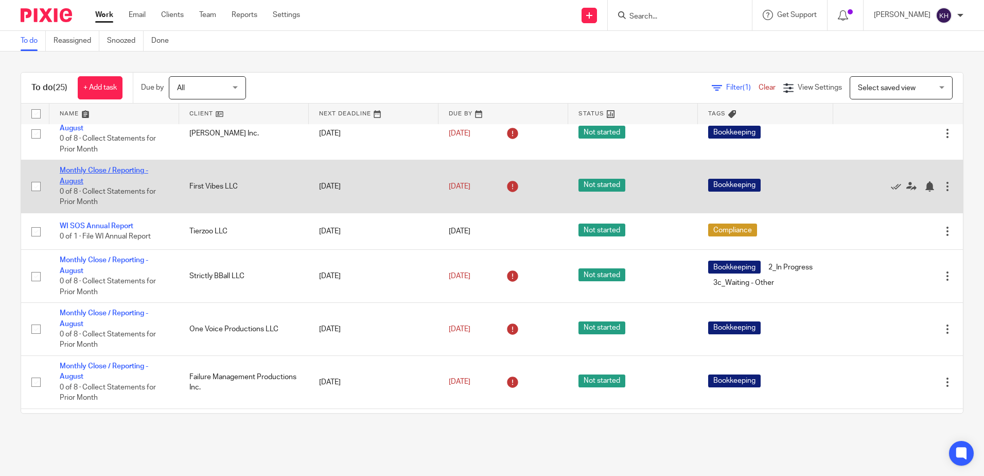
click at [102, 184] on link "Monthly Close / Reporting - August" at bounding box center [104, 175] width 89 height 17
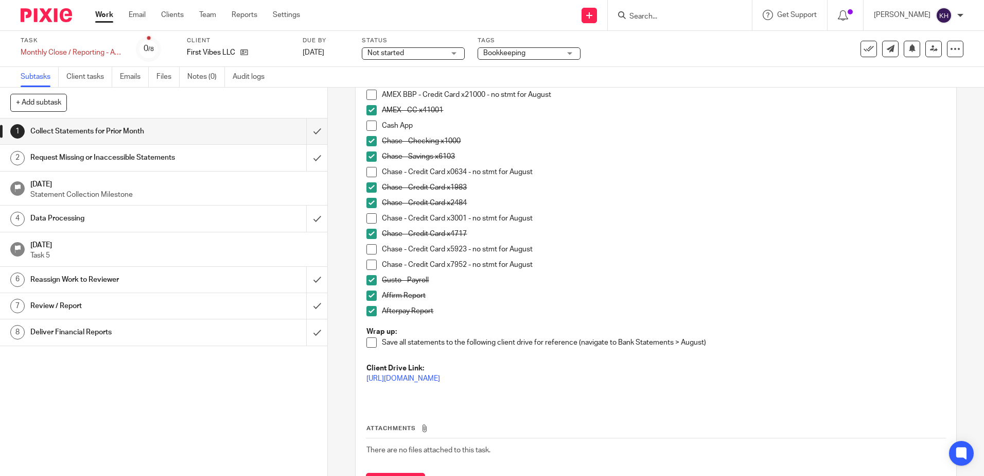
scroll to position [105, 0]
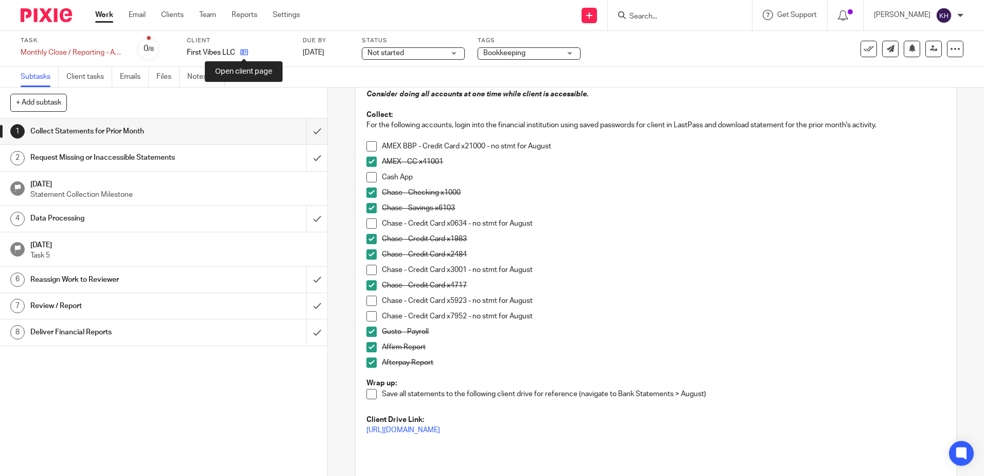
click at [245, 54] on icon at bounding box center [244, 52] width 8 height 8
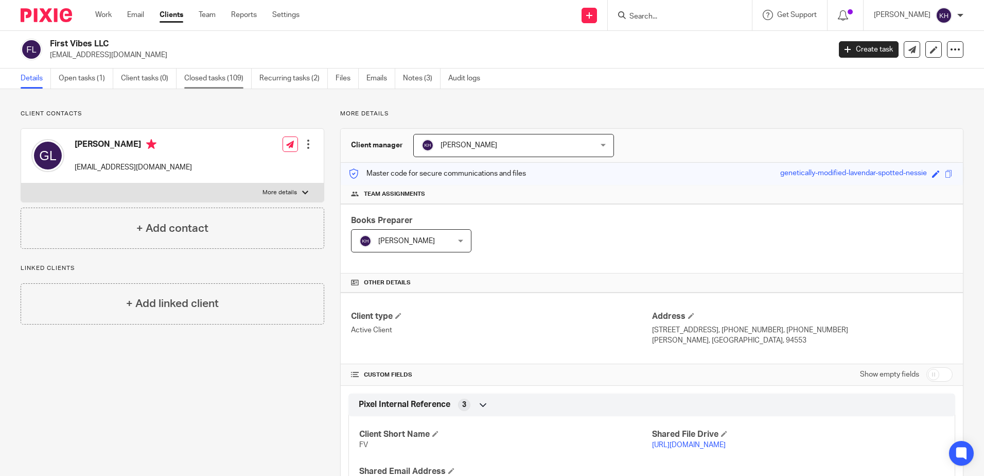
click at [208, 77] on link "Closed tasks (109)" at bounding box center [217, 78] width 67 height 20
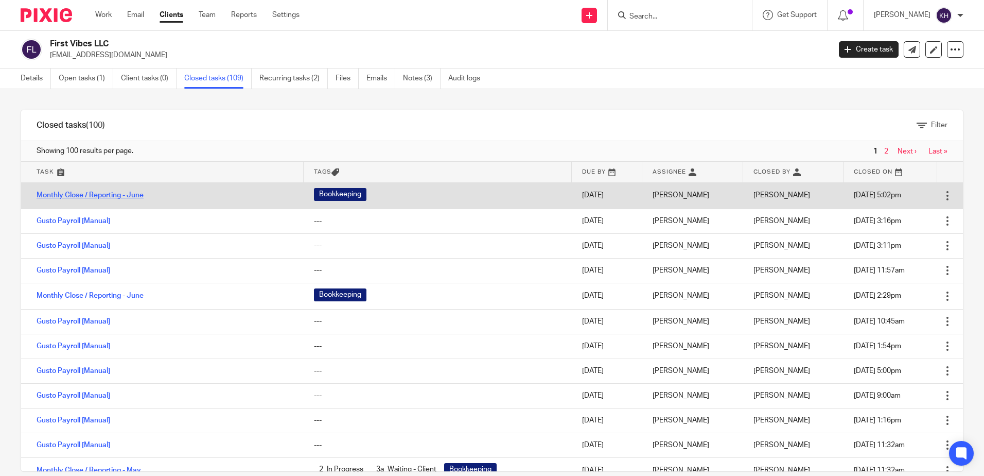
click at [135, 193] on link "Monthly Close / Reporting - June" at bounding box center [90, 194] width 107 height 7
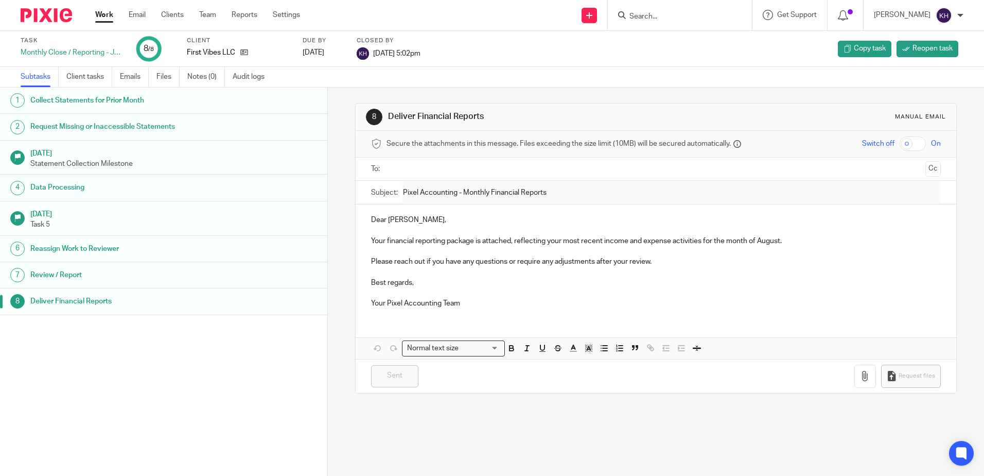
click at [250, 100] on div "Collect Statements for Prior Month" at bounding box center [173, 100] width 287 height 15
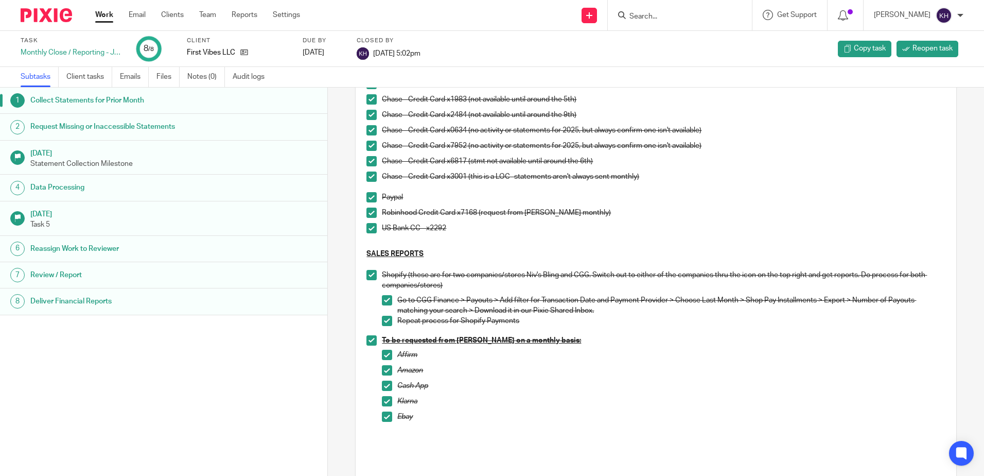
scroll to position [309, 0]
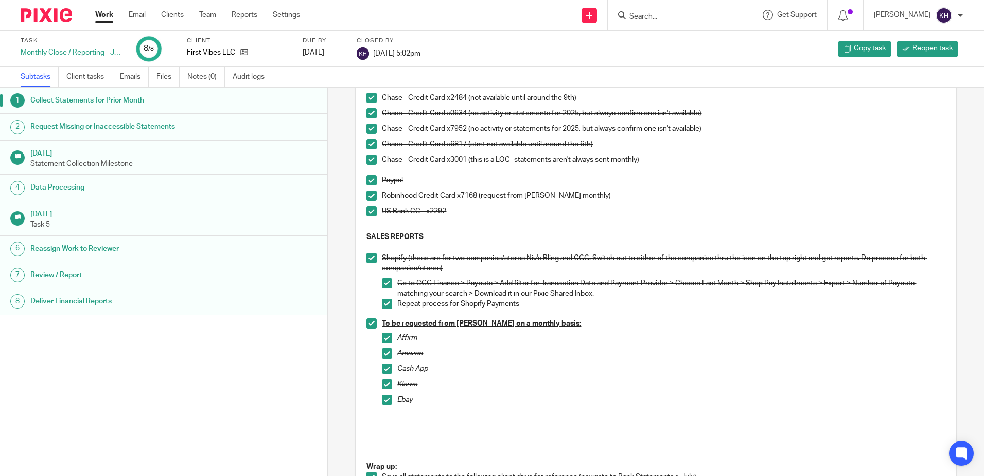
click at [100, 15] on link "Work" at bounding box center [104, 15] width 18 height 10
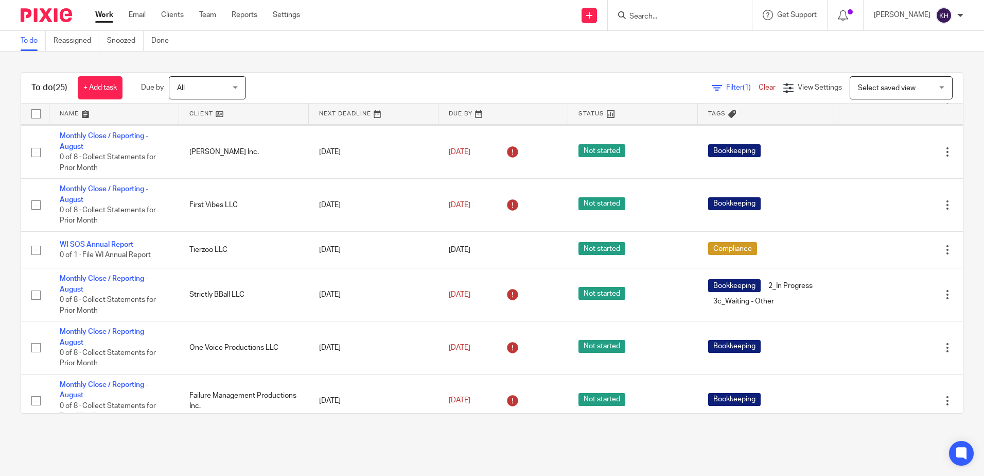
scroll to position [412, 0]
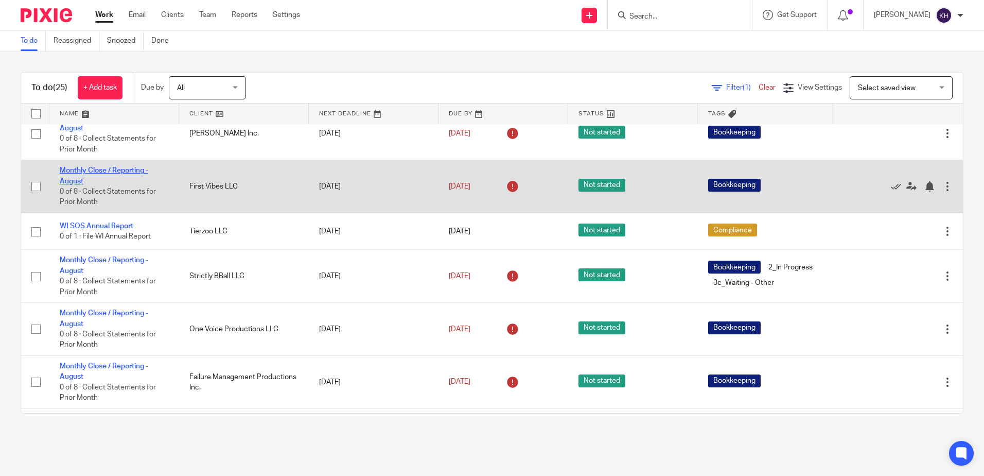
click at [116, 184] on link "Monthly Close / Reporting - August" at bounding box center [104, 175] width 89 height 17
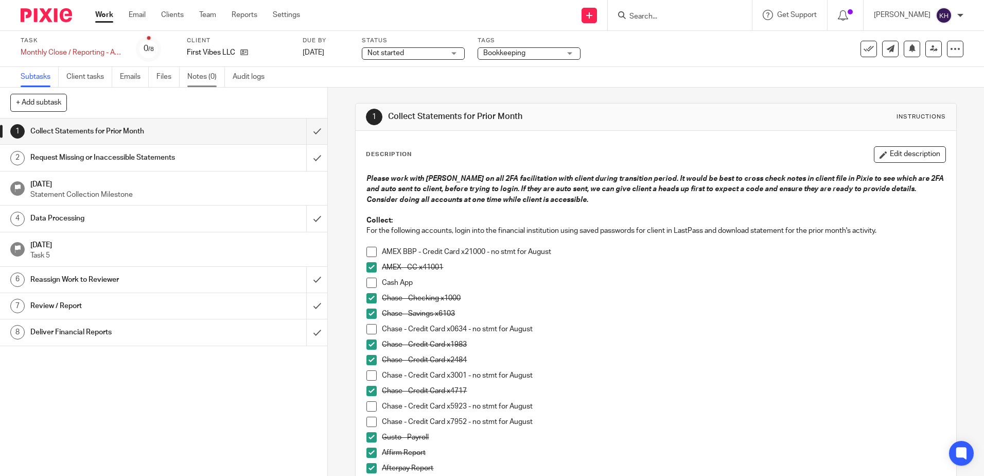
click at [209, 75] on link "Notes (0)" at bounding box center [206, 77] width 38 height 20
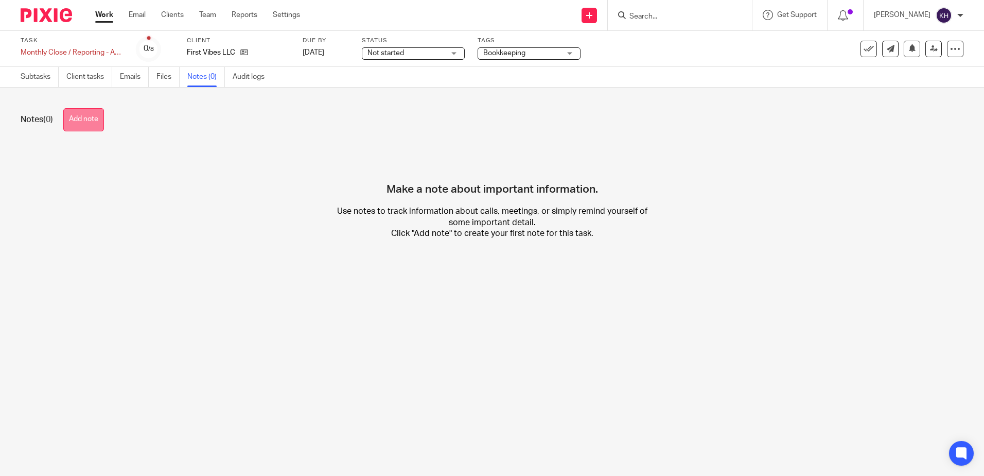
click at [84, 122] on button "Add note" at bounding box center [83, 119] width 41 height 23
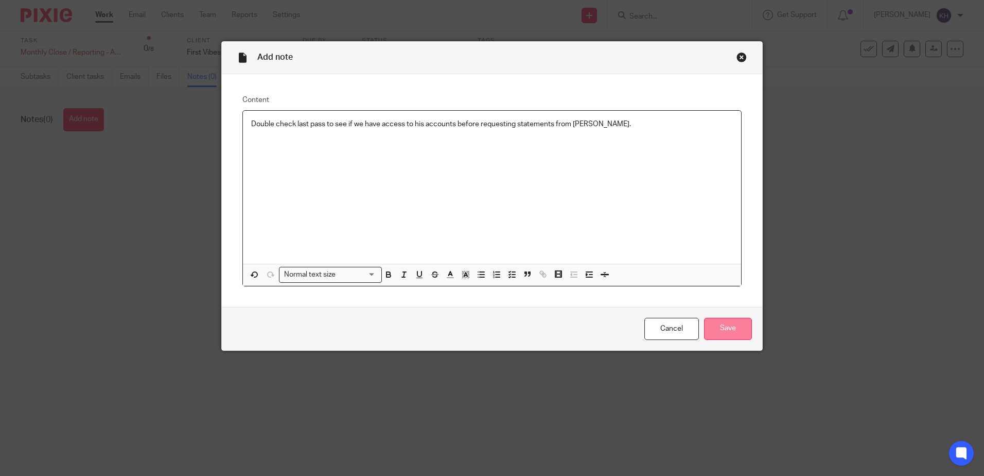
click at [723, 328] on input "Save" at bounding box center [728, 329] width 48 height 22
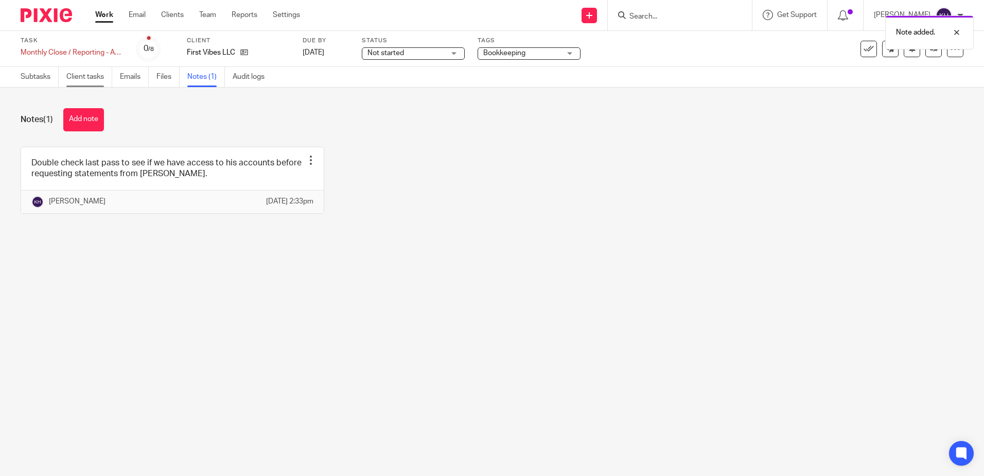
click at [94, 79] on link "Client tasks" at bounding box center [89, 77] width 46 height 20
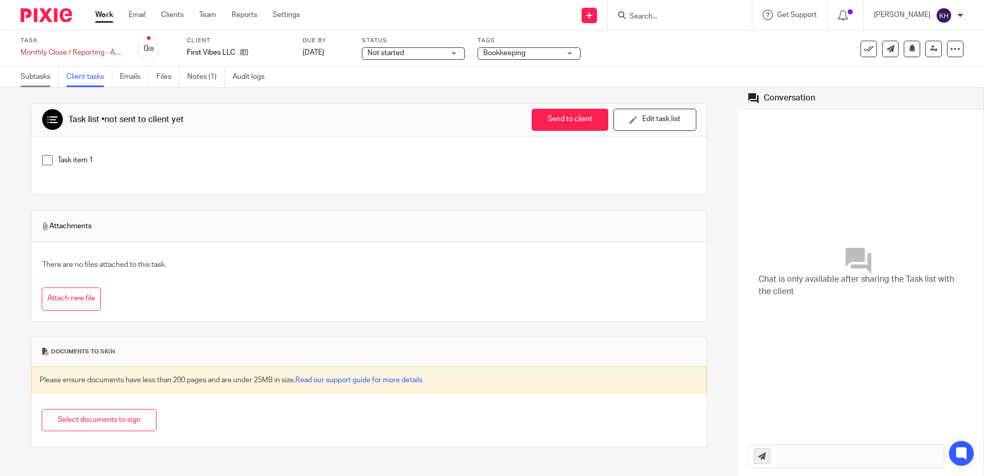
click at [39, 80] on link "Subtasks" at bounding box center [40, 77] width 38 height 20
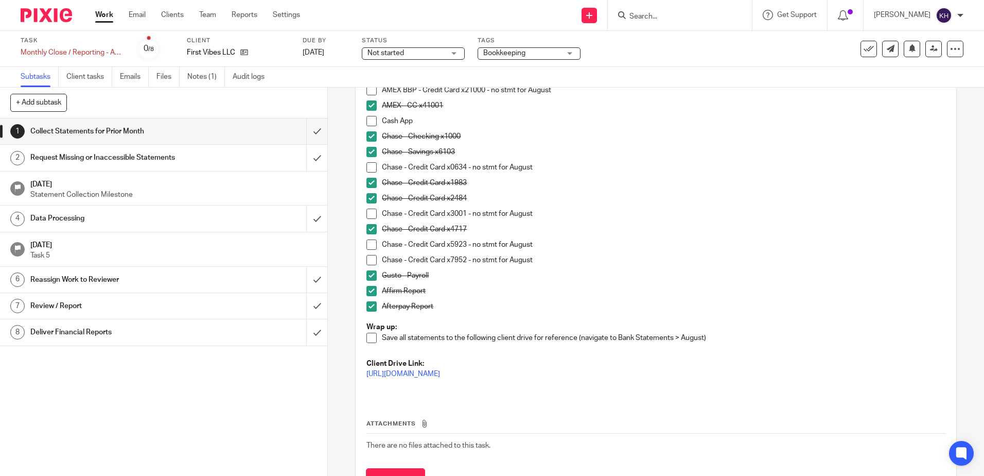
scroll to position [105, 0]
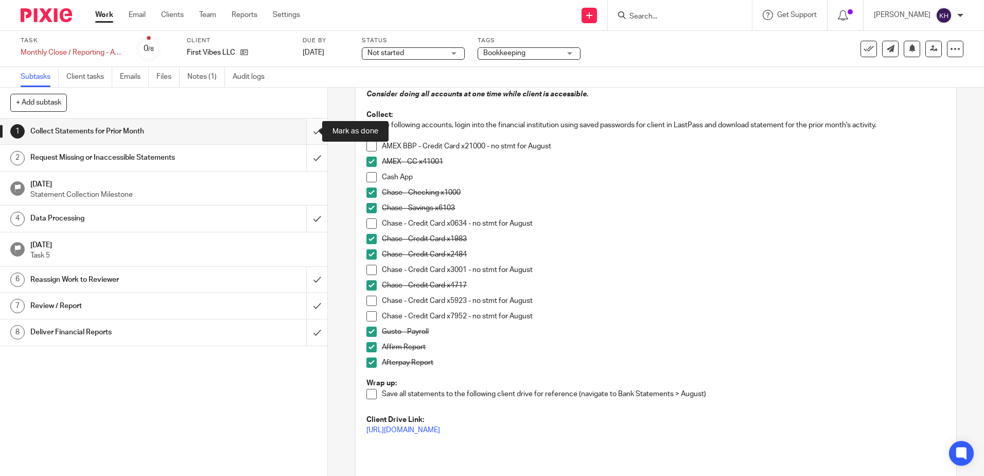
click at [304, 131] on input "submit" at bounding box center [163, 131] width 327 height 26
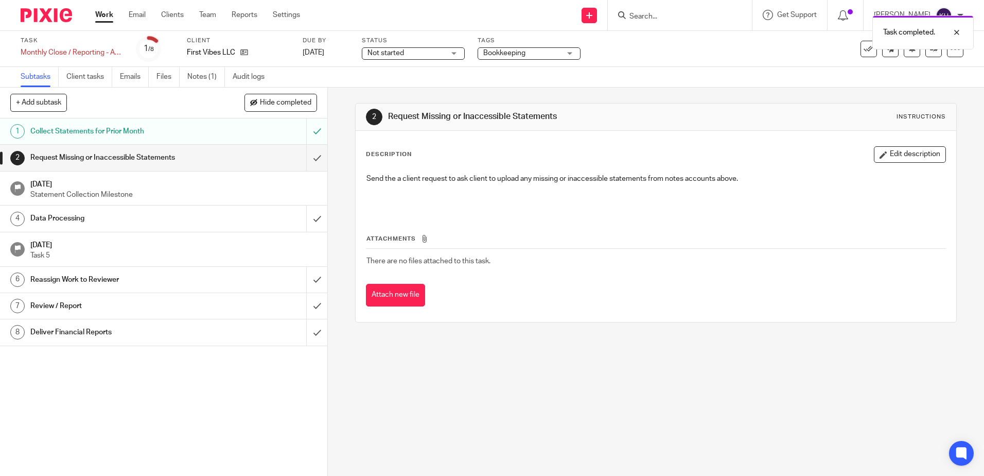
click at [306, 156] on input "submit" at bounding box center [163, 158] width 327 height 26
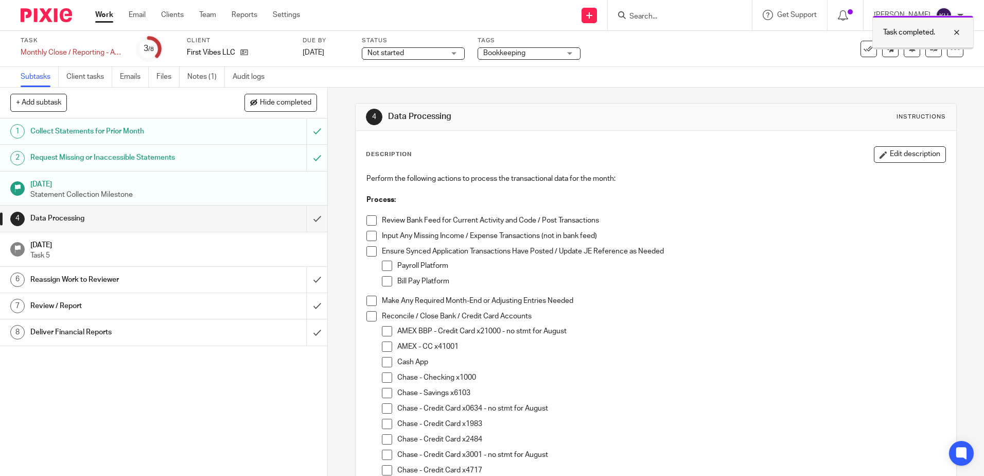
click at [961, 32] on div at bounding box center [949, 32] width 28 height 12
click at [930, 50] on icon at bounding box center [934, 49] width 8 height 8
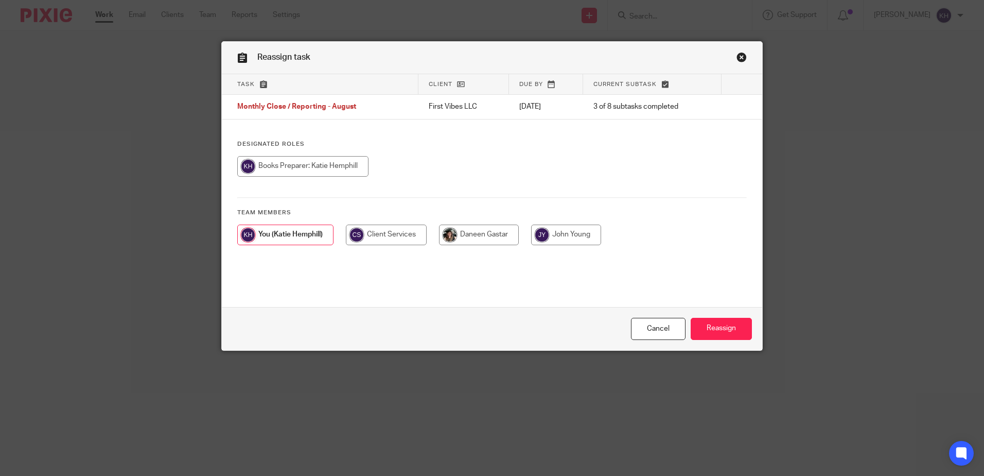
click at [484, 242] on input "radio" at bounding box center [479, 234] width 80 height 21
radio input "true"
click at [711, 337] on input "Reassign" at bounding box center [721, 329] width 61 height 22
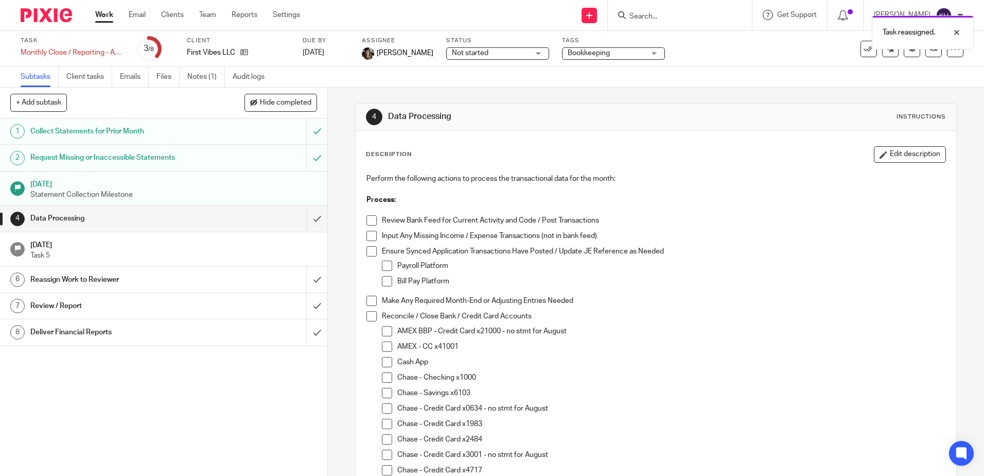
click at [99, 11] on link "Work" at bounding box center [104, 15] width 18 height 10
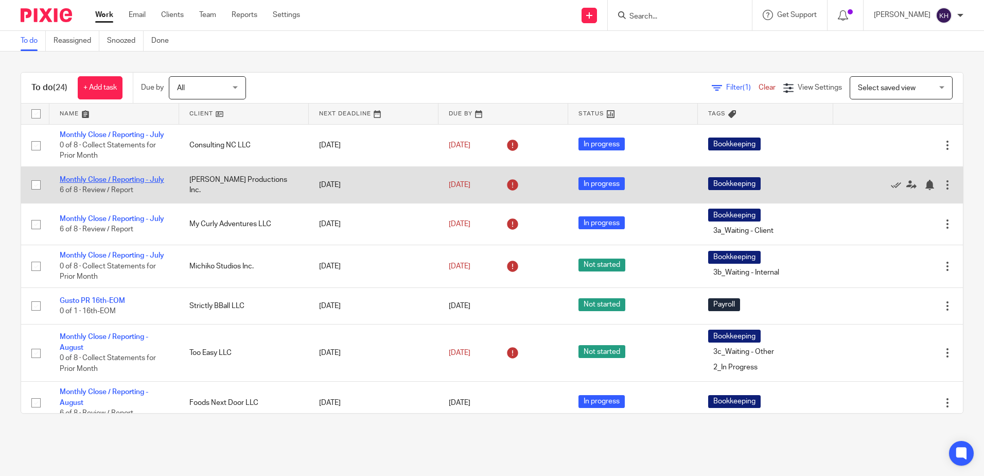
click at [142, 183] on link "Monthly Close / Reporting - July" at bounding box center [112, 179] width 104 height 7
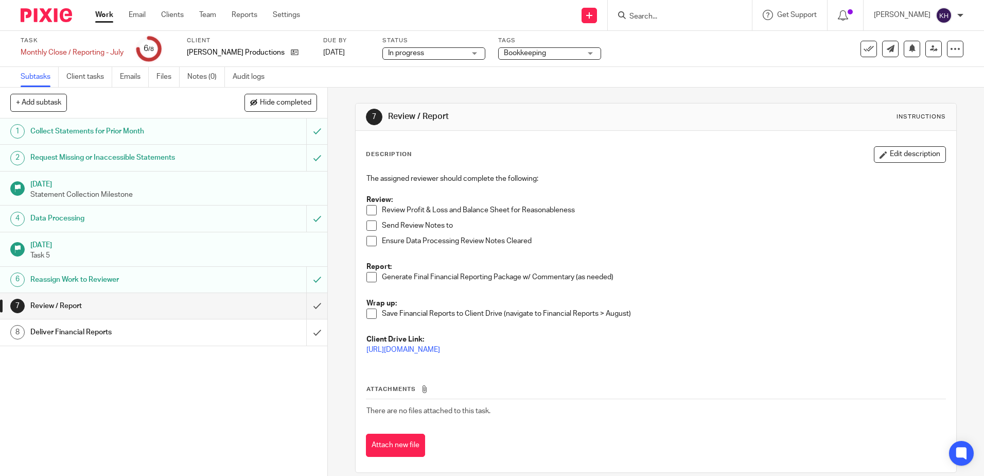
scroll to position [12, 0]
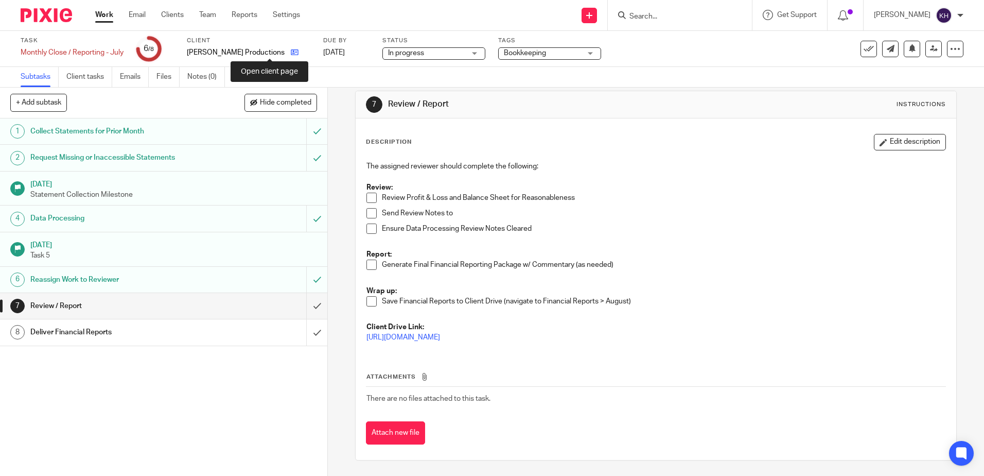
click at [291, 52] on icon at bounding box center [295, 52] width 8 height 8
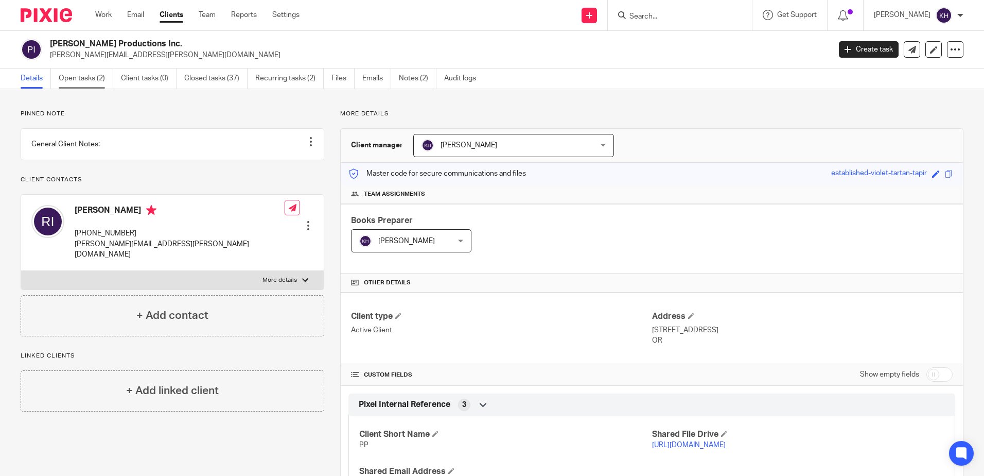
click at [96, 83] on link "Open tasks (2)" at bounding box center [86, 78] width 55 height 20
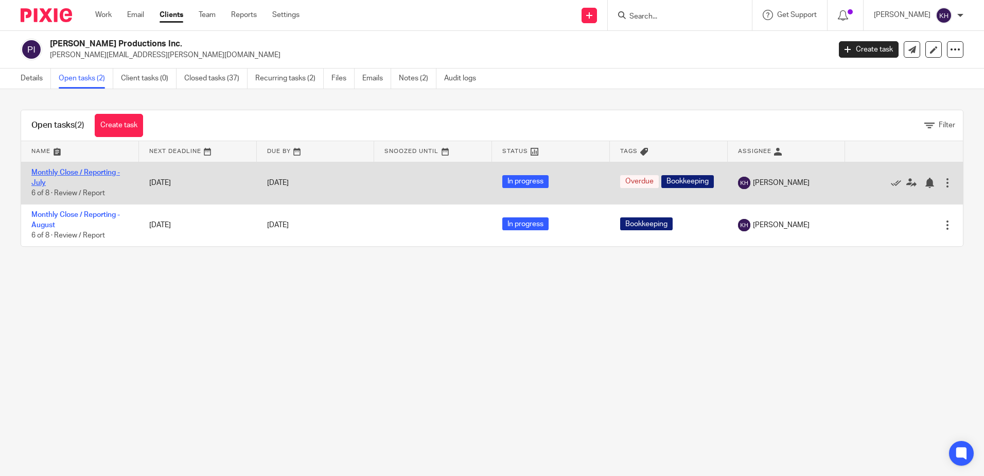
click at [108, 172] on link "Monthly Close / Reporting - July" at bounding box center [75, 177] width 89 height 17
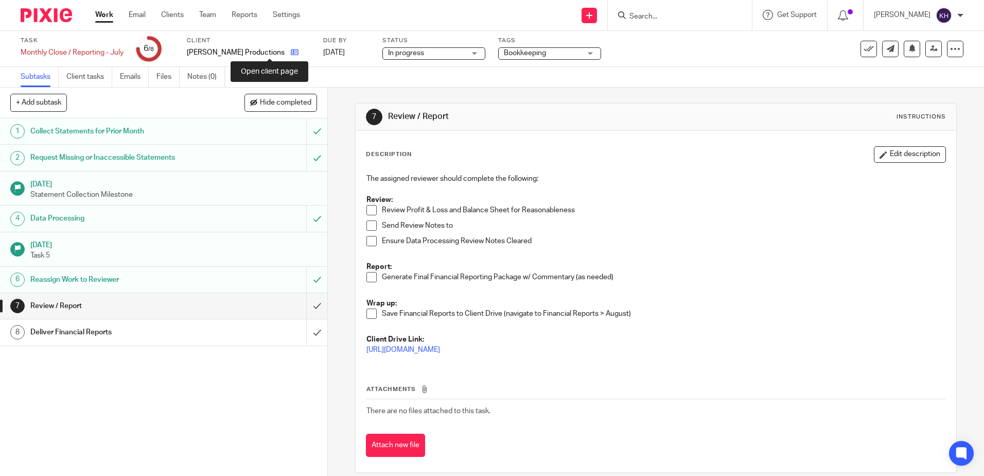
click at [291, 50] on icon at bounding box center [295, 52] width 8 height 8
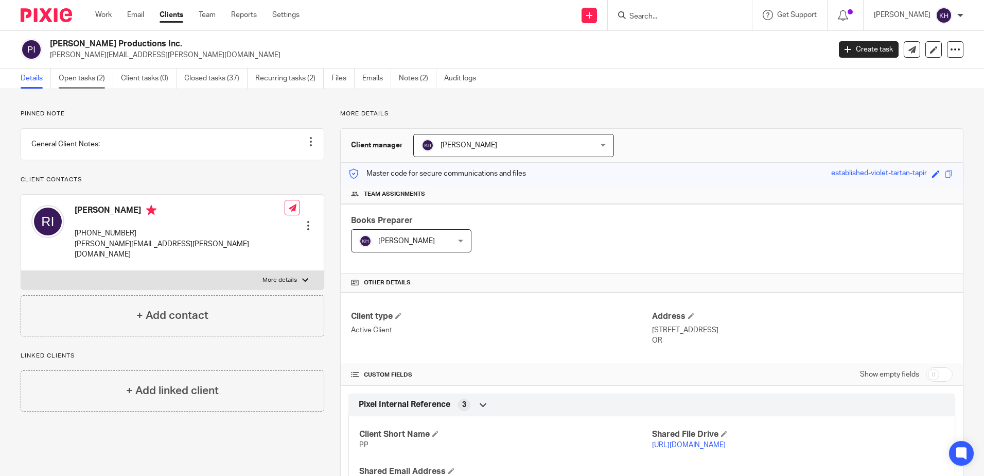
click at [96, 77] on link "Open tasks (2)" at bounding box center [86, 78] width 55 height 20
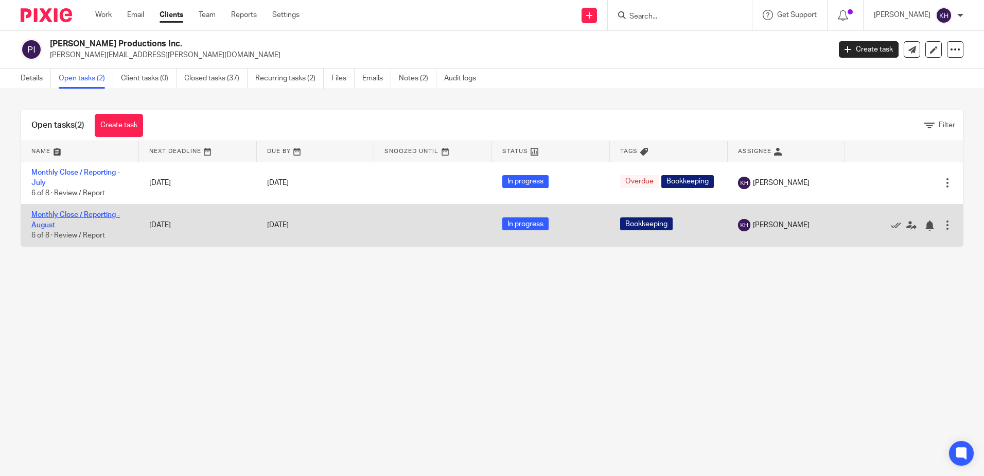
click at [66, 211] on link "Monthly Close / Reporting - August" at bounding box center [75, 219] width 89 height 17
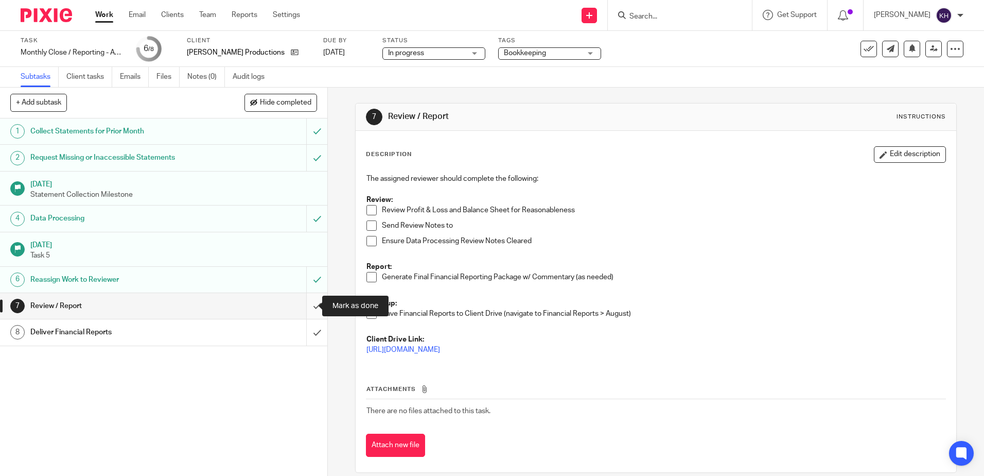
click at [306, 306] on input "submit" at bounding box center [163, 306] width 327 height 26
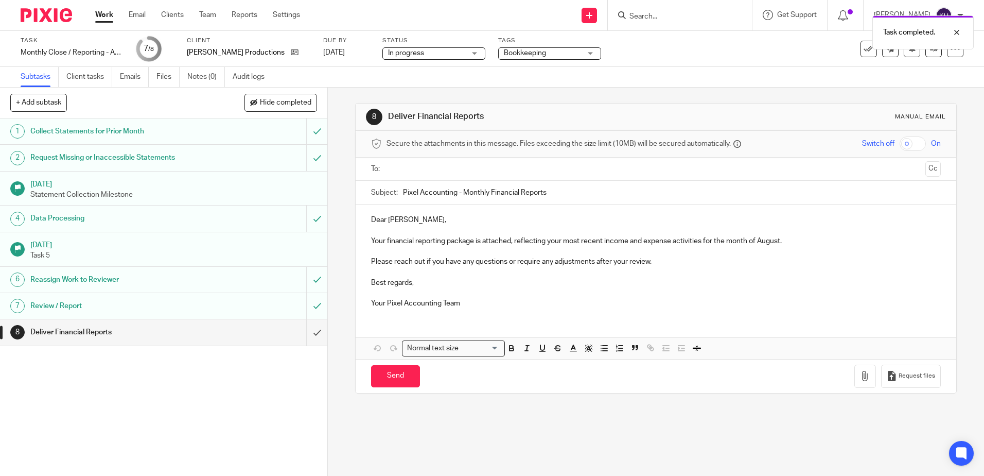
click at [424, 172] on input "text" at bounding box center [655, 169] width 531 height 12
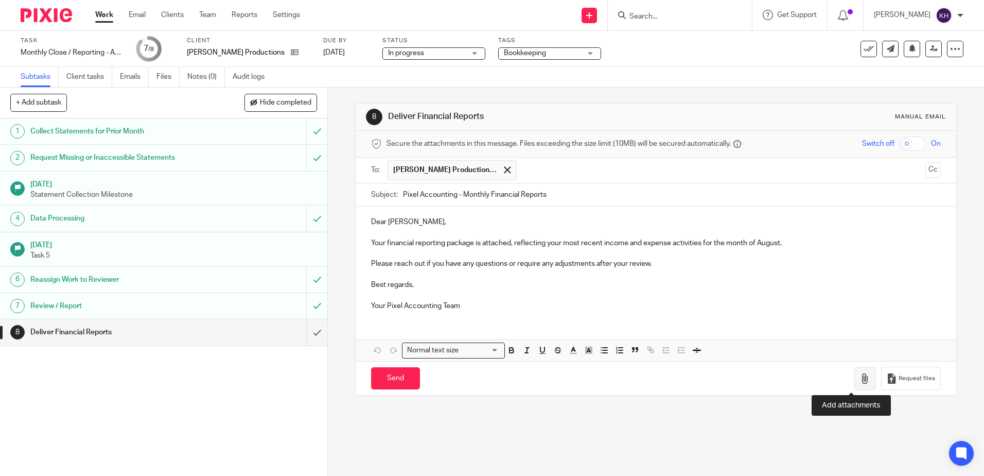
click at [860, 373] on icon "button" at bounding box center [865, 378] width 10 height 10
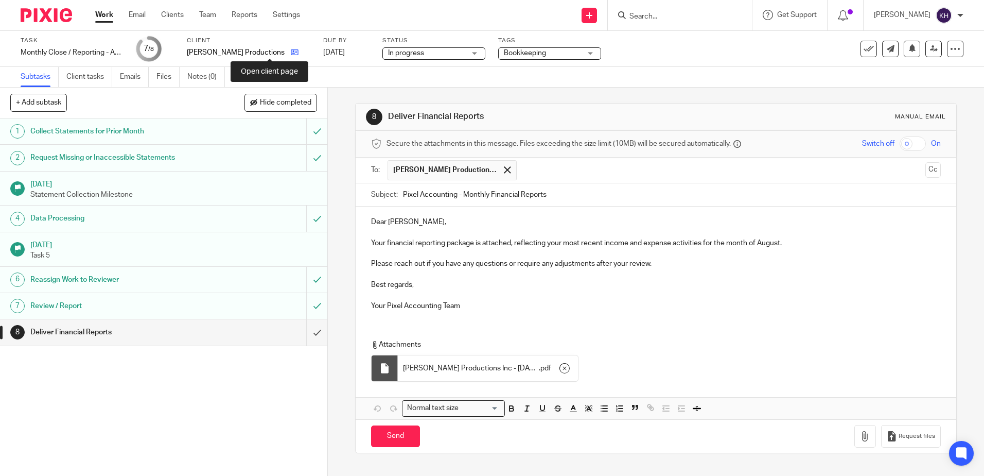
click at [291, 51] on icon at bounding box center [295, 52] width 8 height 8
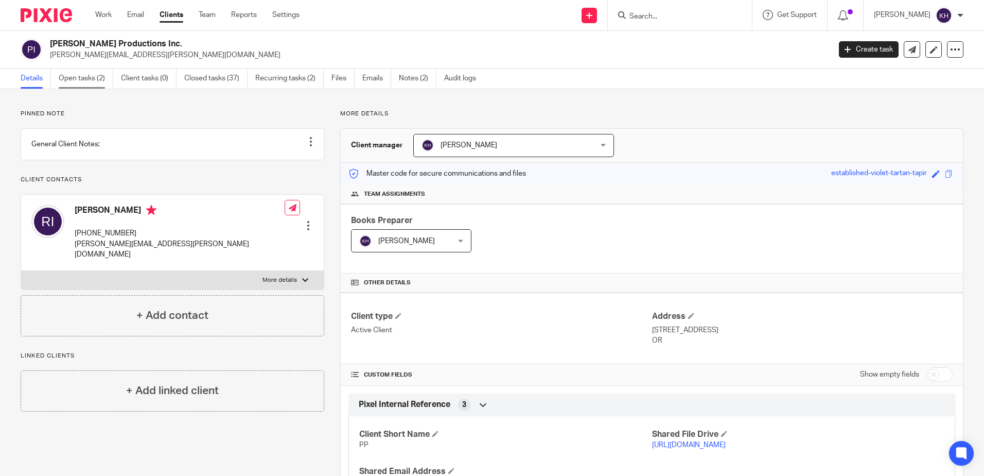
click at [86, 78] on link "Open tasks (2)" at bounding box center [86, 78] width 55 height 20
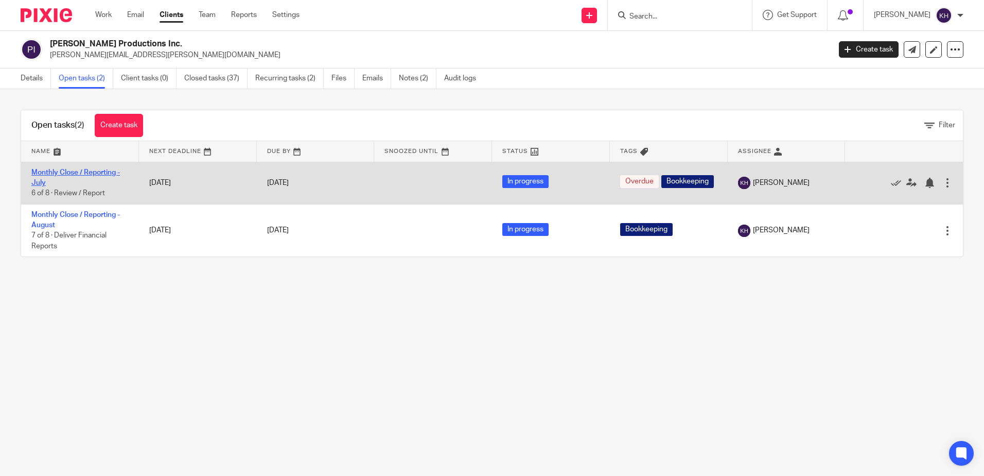
click at [99, 169] on link "Monthly Close / Reporting - July" at bounding box center [75, 177] width 89 height 17
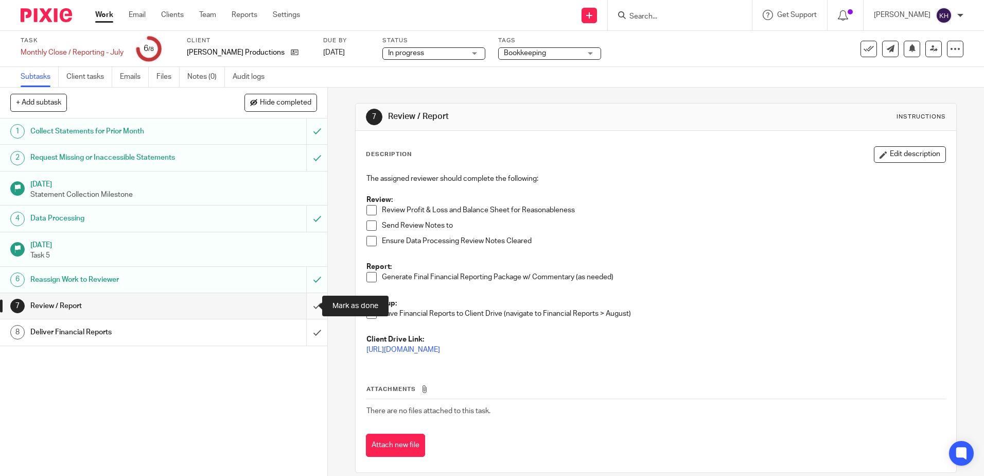
click at [304, 306] on input "submit" at bounding box center [163, 306] width 327 height 26
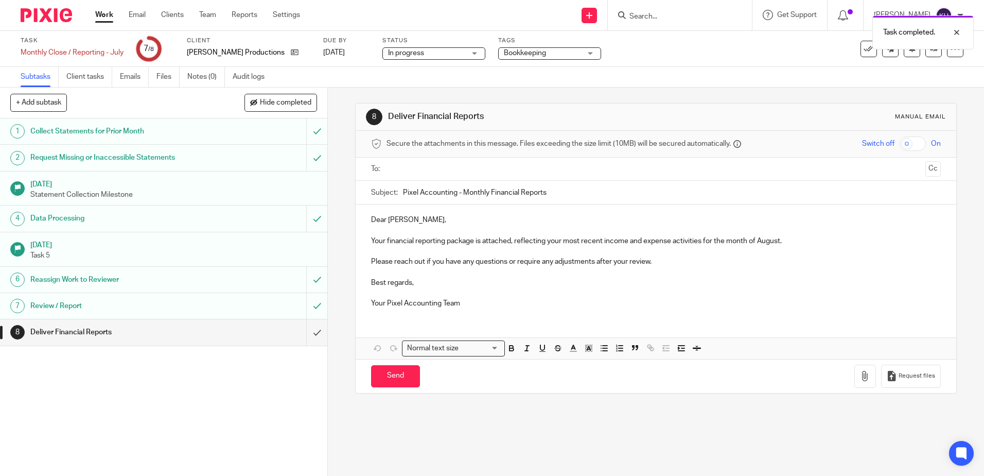
click at [778, 240] on p "Your financial reporting package is attached, reflecting your most recent incom…" at bounding box center [655, 241] width 569 height 10
drag, startPoint x: 779, startPoint y: 240, endPoint x: 756, endPoint y: 242, distance: 22.7
click at [756, 242] on p "Your financial reporting package is attached, reflecting your most recent incom…" at bounding box center [655, 241] width 569 height 10
click at [452, 177] on ul at bounding box center [656, 169] width 537 height 17
click at [450, 169] on input "text" at bounding box center [655, 169] width 531 height 12
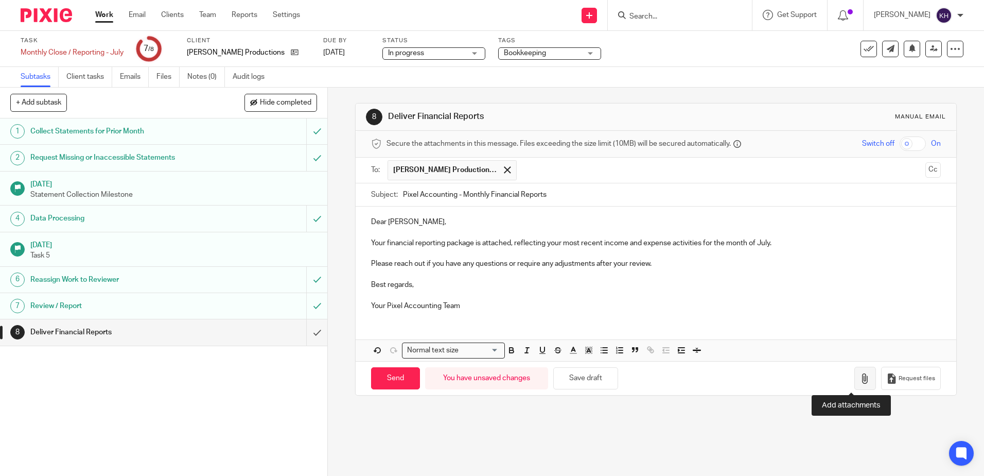
click at [860, 383] on icon "button" at bounding box center [865, 378] width 10 height 10
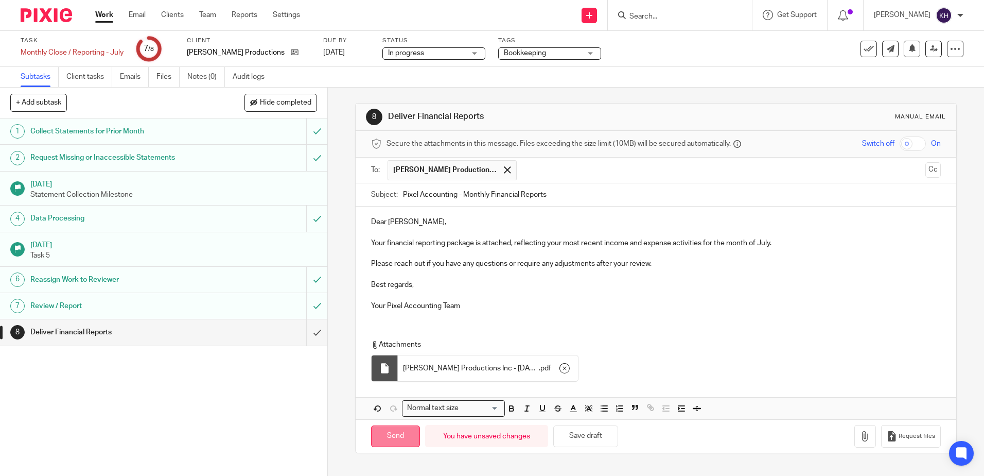
click at [397, 435] on input "Send" at bounding box center [395, 436] width 49 height 22
type input "Sent"
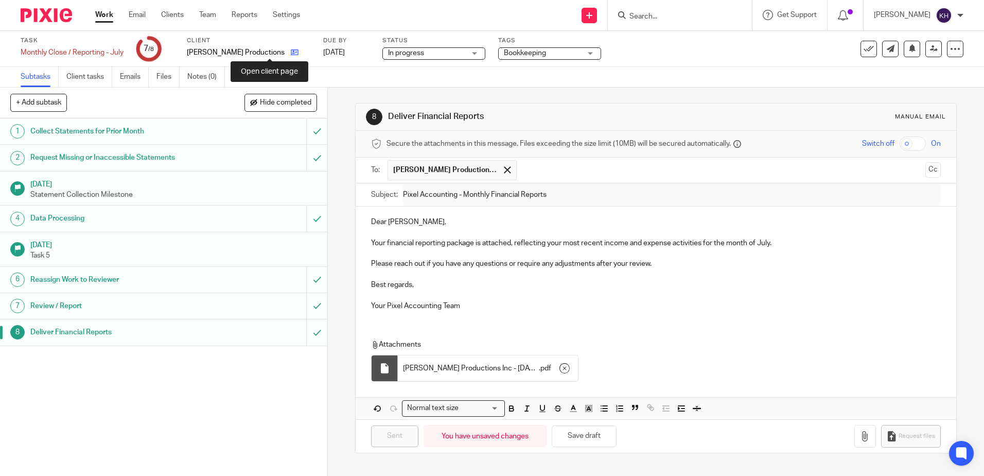
click at [291, 52] on icon at bounding box center [295, 52] width 8 height 8
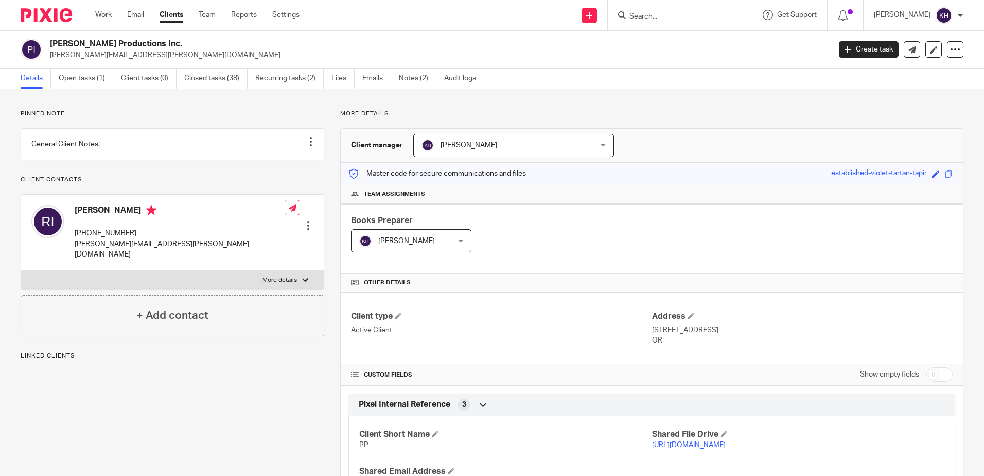
click at [98, 81] on link "Open tasks (1)" at bounding box center [86, 78] width 55 height 20
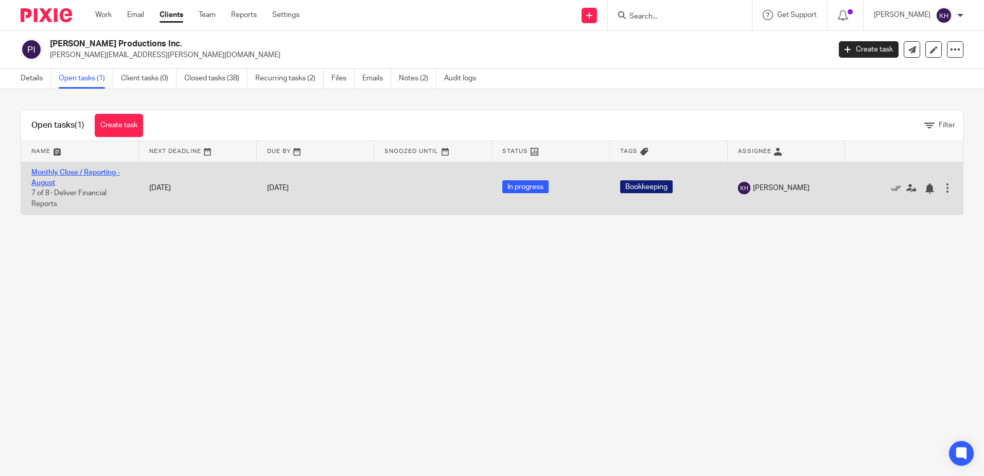
click at [79, 171] on link "Monthly Close / Reporting - August" at bounding box center [75, 177] width 89 height 17
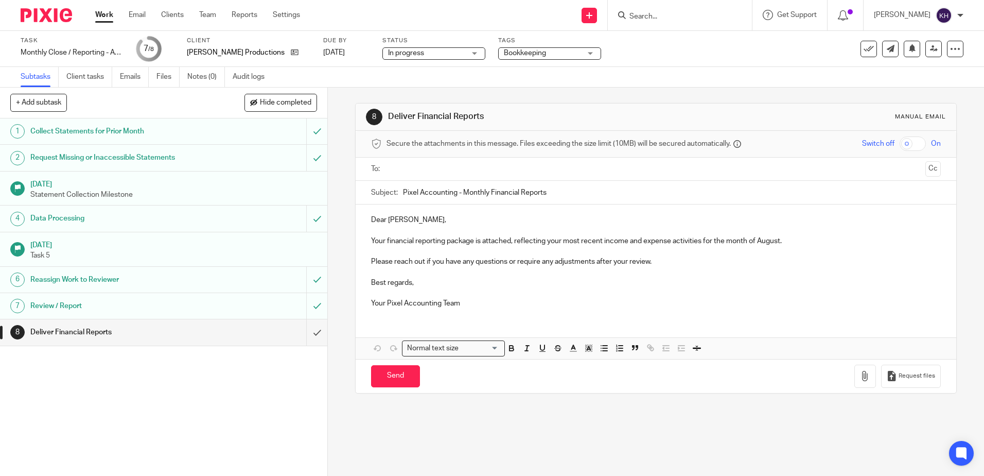
click at [459, 170] on input "text" at bounding box center [655, 169] width 531 height 12
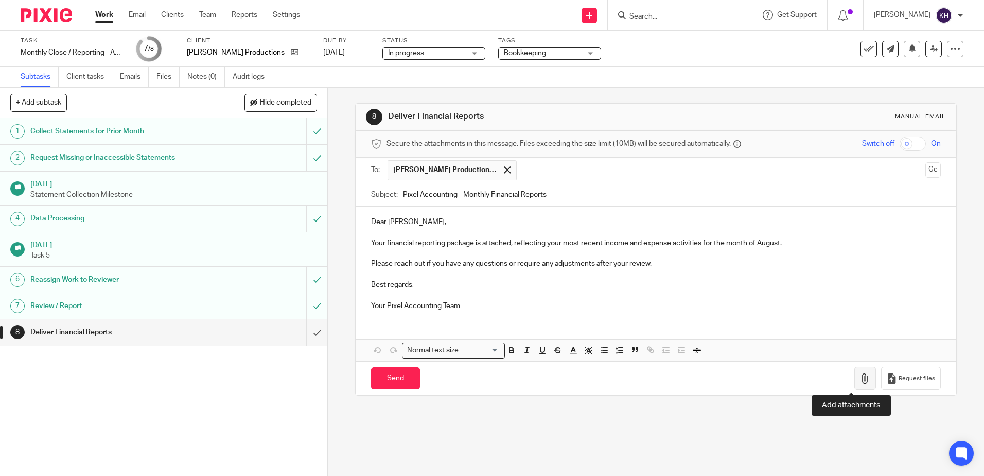
click at [860, 381] on icon "button" at bounding box center [865, 378] width 10 height 10
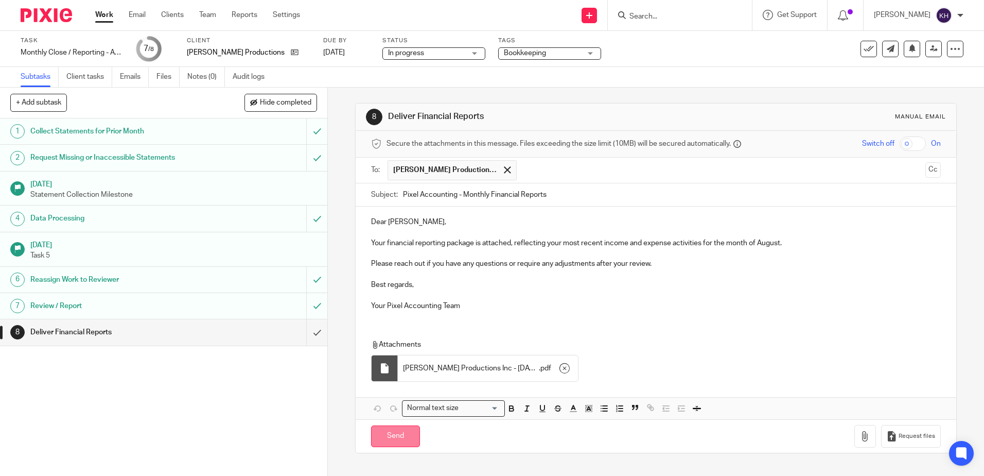
click at [389, 432] on input "Send" at bounding box center [395, 436] width 49 height 22
type input "Sent"
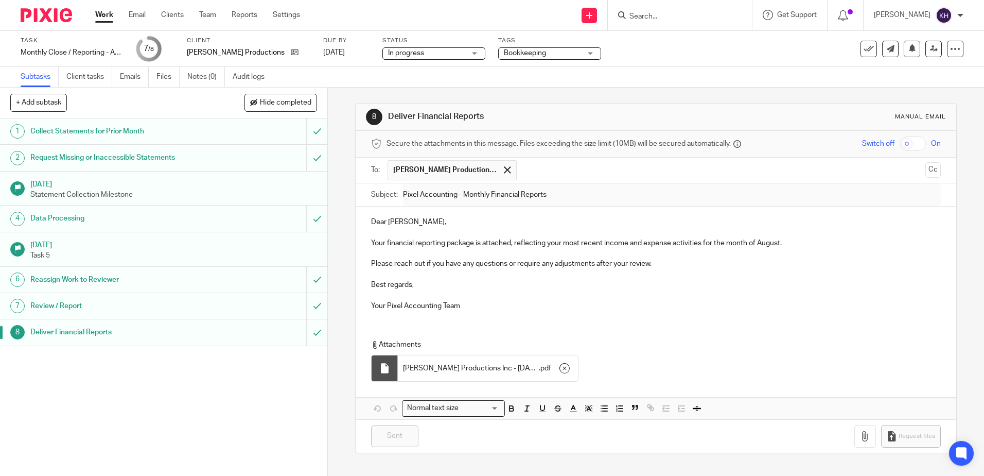
drag, startPoint x: 107, startPoint y: 17, endPoint x: 147, endPoint y: 34, distance: 43.6
click at [107, 17] on link "Work" at bounding box center [104, 15] width 18 height 10
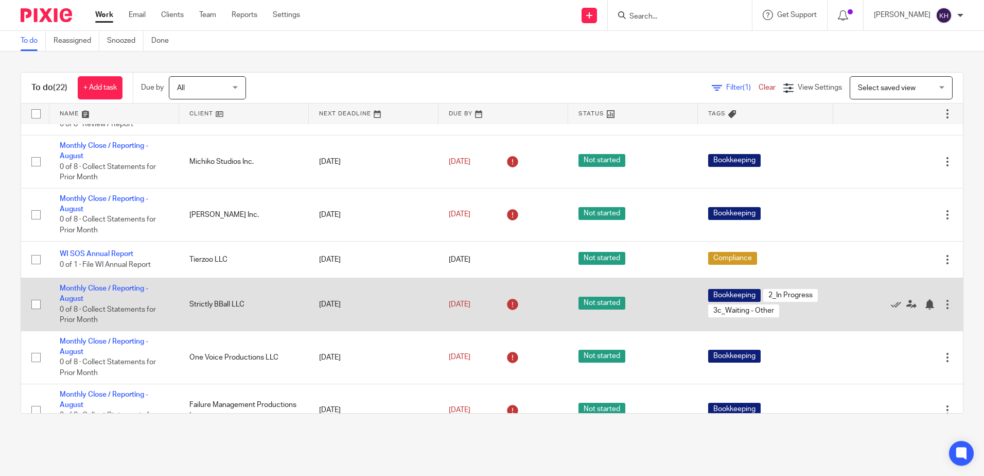
scroll to position [257, 0]
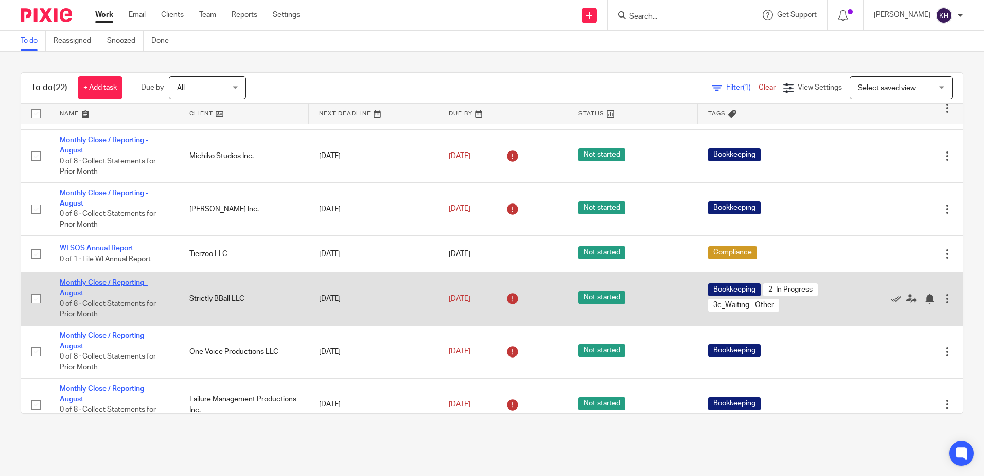
click at [93, 296] on link "Monthly Close / Reporting - August" at bounding box center [104, 287] width 89 height 17
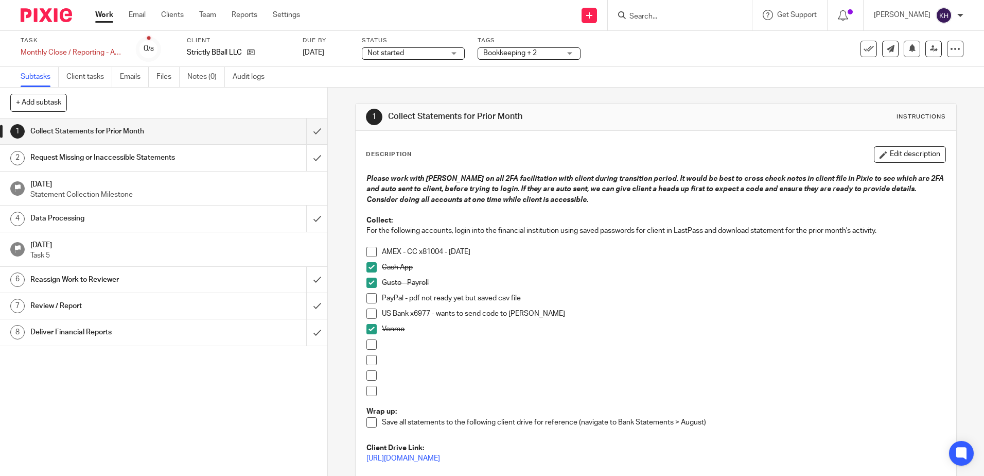
click at [372, 314] on span at bounding box center [371, 313] width 10 height 10
click at [367, 296] on span at bounding box center [371, 298] width 10 height 10
click at [372, 251] on span at bounding box center [371, 252] width 10 height 10
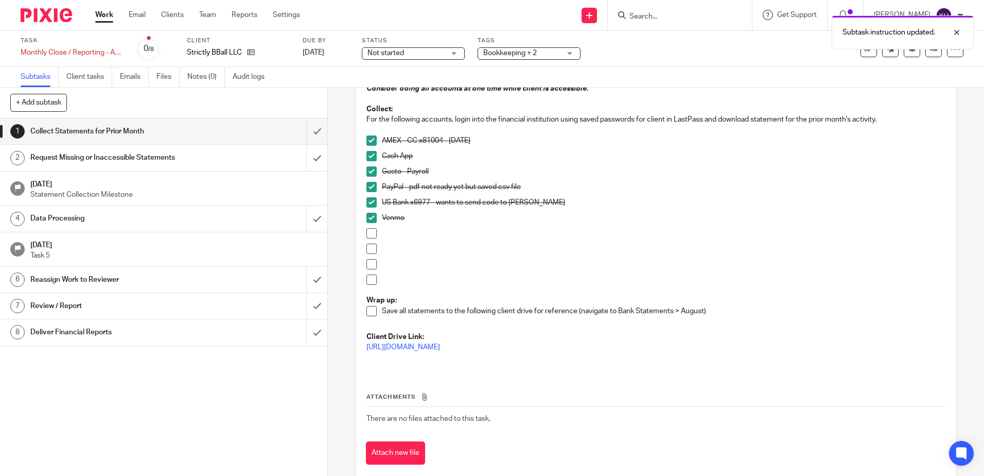
scroll to position [131, 0]
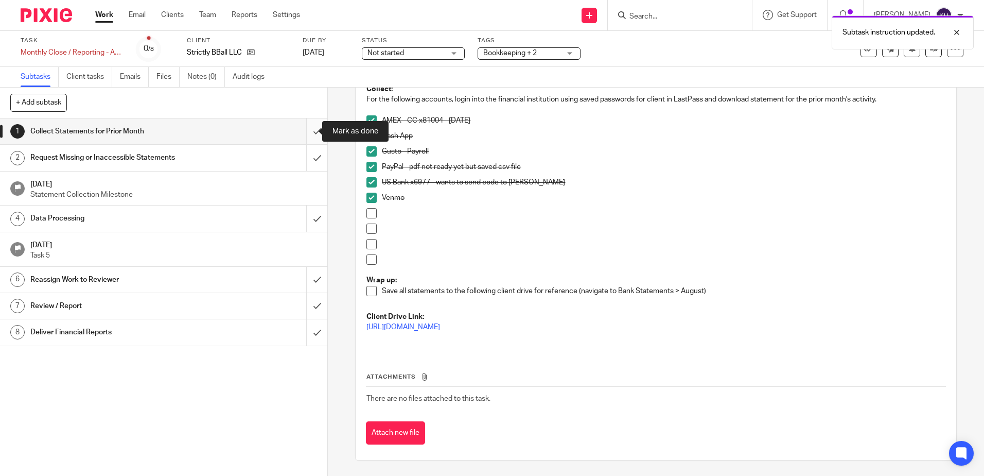
click at [308, 130] on input "submit" at bounding box center [163, 131] width 327 height 26
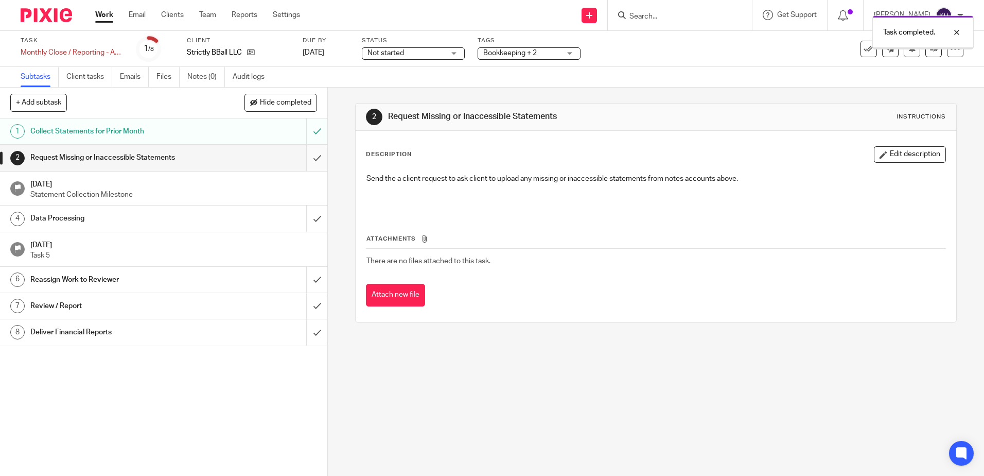
click at [304, 156] on input "submit" at bounding box center [163, 158] width 327 height 26
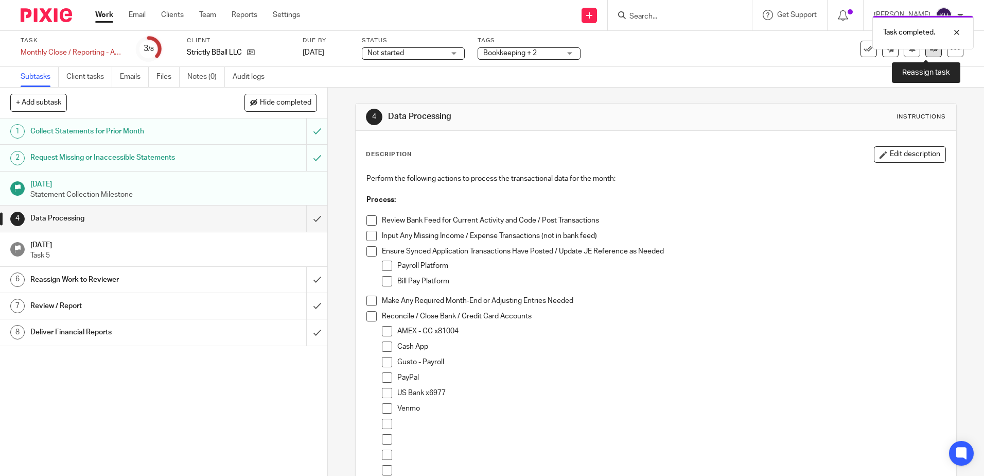
click at [929, 56] on link at bounding box center [933, 49] width 16 height 16
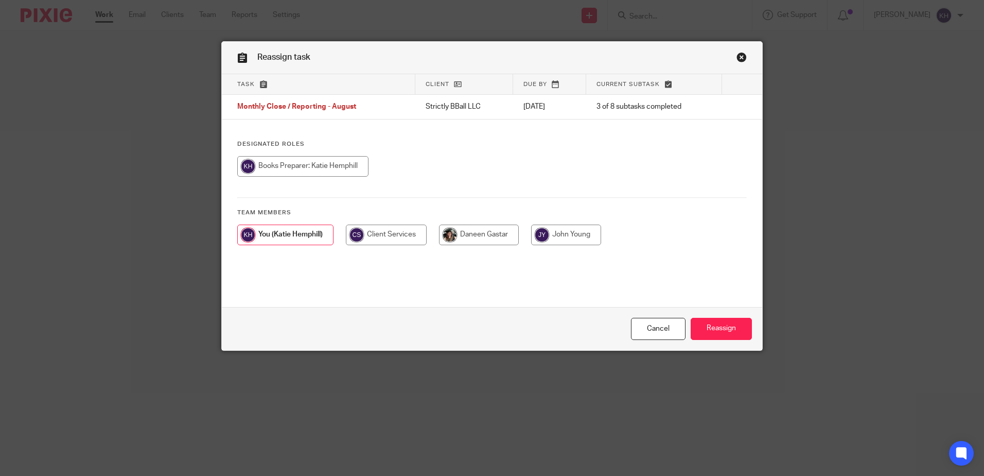
click at [501, 230] on input "radio" at bounding box center [479, 234] width 80 height 21
radio input "true"
click at [710, 331] on input "Reassign" at bounding box center [721, 329] width 61 height 22
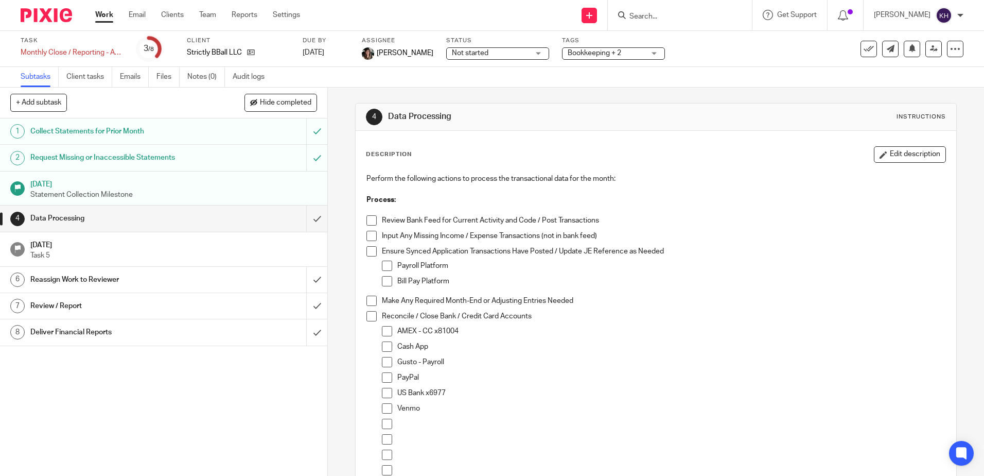
click at [110, 14] on link "Work" at bounding box center [104, 15] width 18 height 10
